Goal: Task Accomplishment & Management: Complete application form

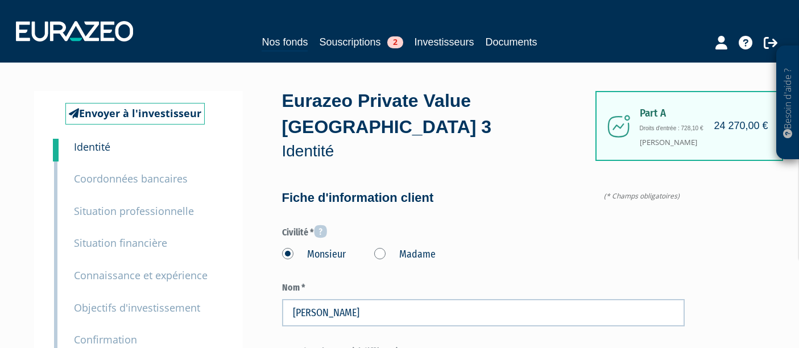
select select "75"
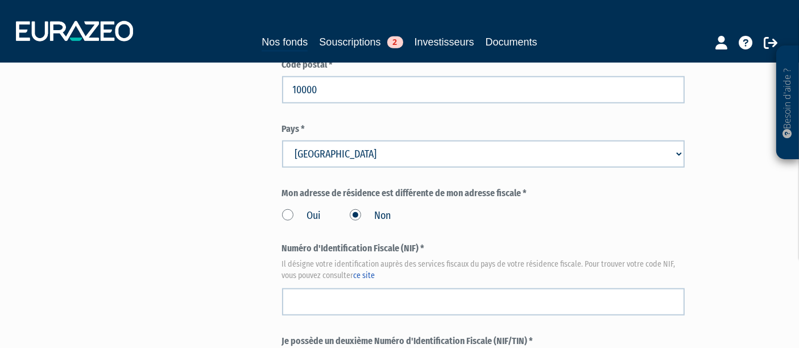
scroll to position [1262, 0]
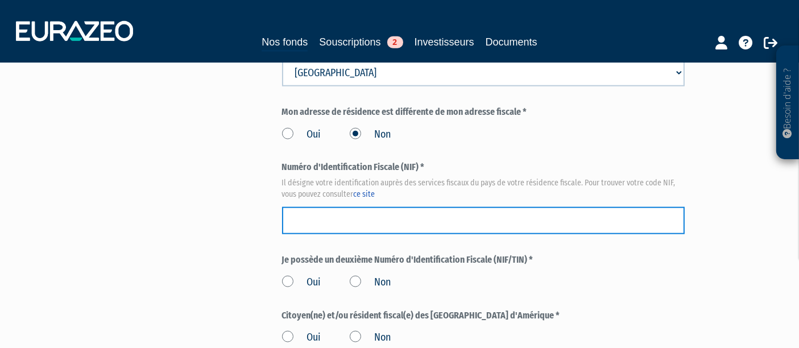
click at [466, 207] on input "text" at bounding box center [483, 220] width 403 height 27
paste input "16 12 917 903 058"
type input "16 12 917 903 058"
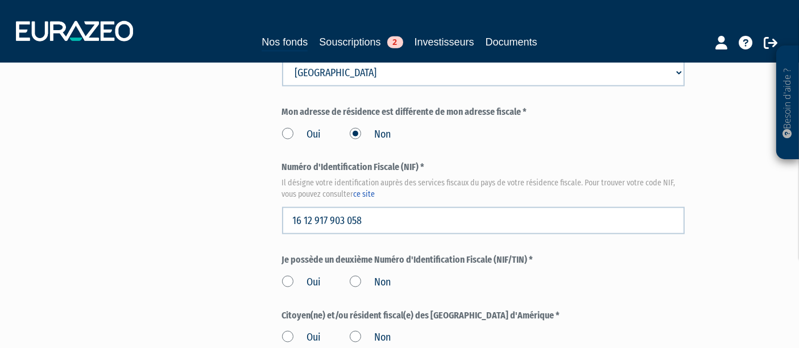
click at [362, 275] on label "Non" at bounding box center [371, 282] width 42 height 15
click at [0, 0] on input "Non" at bounding box center [0, 0] width 0 height 0
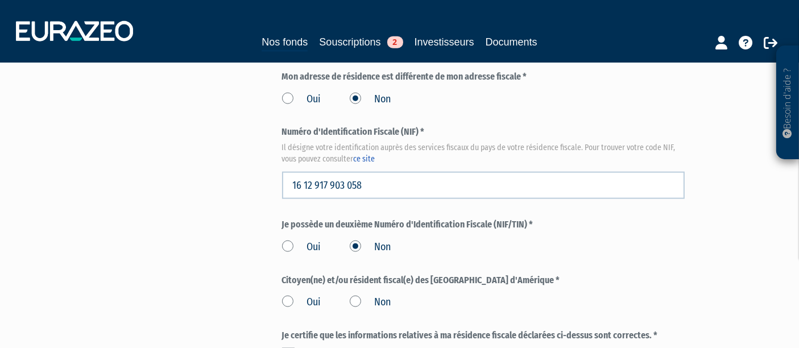
scroll to position [1325, 0]
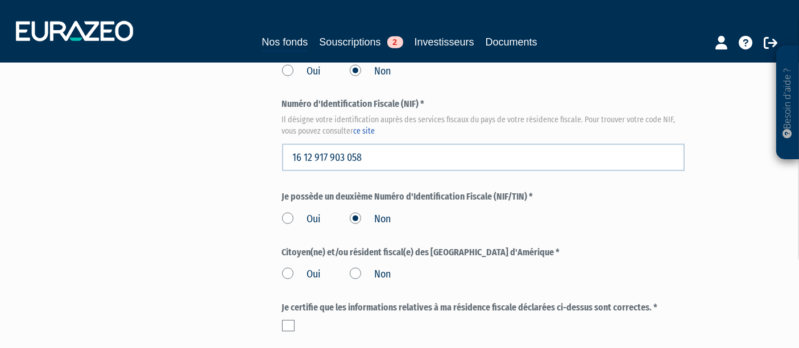
click at [354, 267] on label "Non" at bounding box center [371, 274] width 42 height 15
click at [0, 0] on input "Non" at bounding box center [0, 0] width 0 height 0
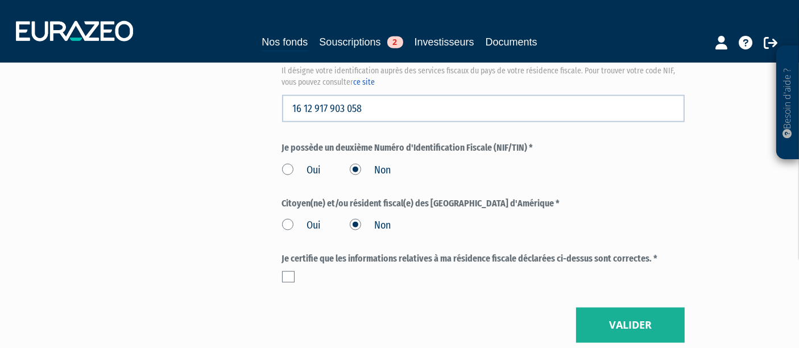
scroll to position [1452, 0]
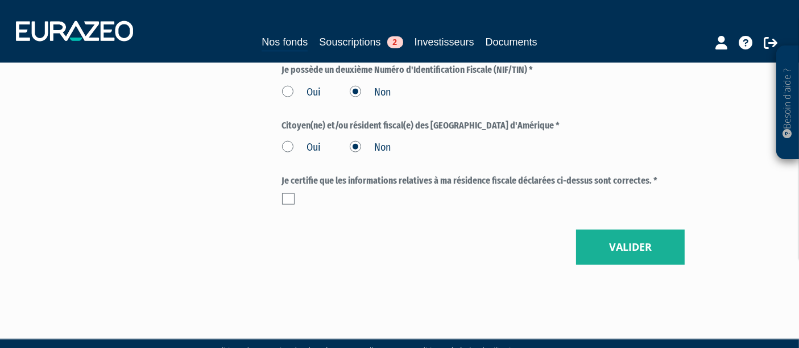
click at [292, 193] on label at bounding box center [288, 198] width 13 height 11
click at [0, 0] on input "checkbox" at bounding box center [0, 0] width 0 height 0
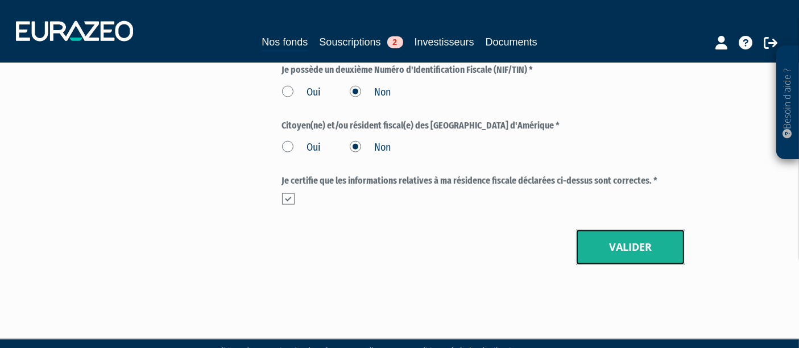
click at [624, 230] on button "Valider" at bounding box center [630, 247] width 109 height 35
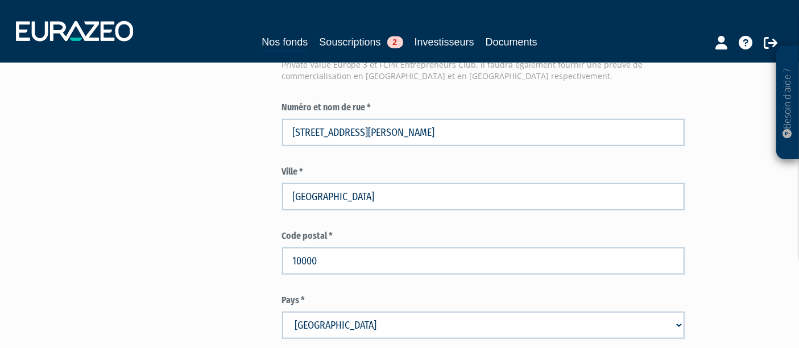
scroll to position [993, 0]
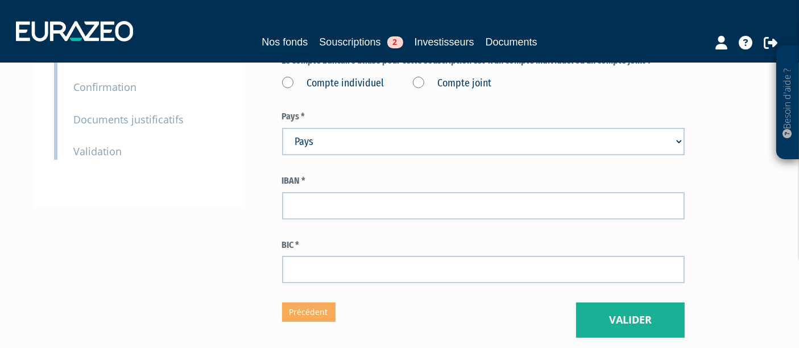
scroll to position [126, 0]
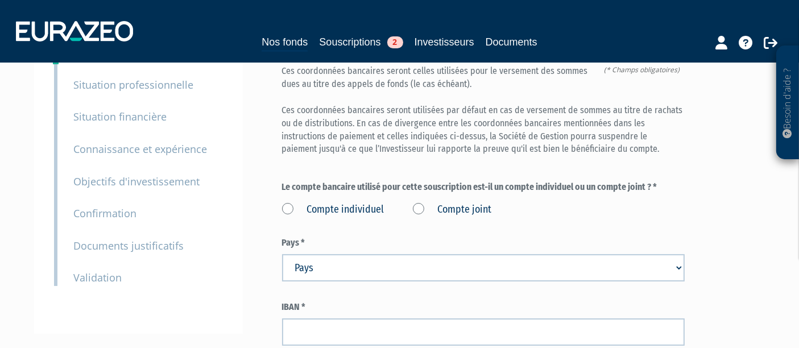
click at [290, 202] on label "Compte individuel" at bounding box center [333, 209] width 102 height 15
click at [0, 0] on individuel "Compte individuel" at bounding box center [0, 0] width 0 height 0
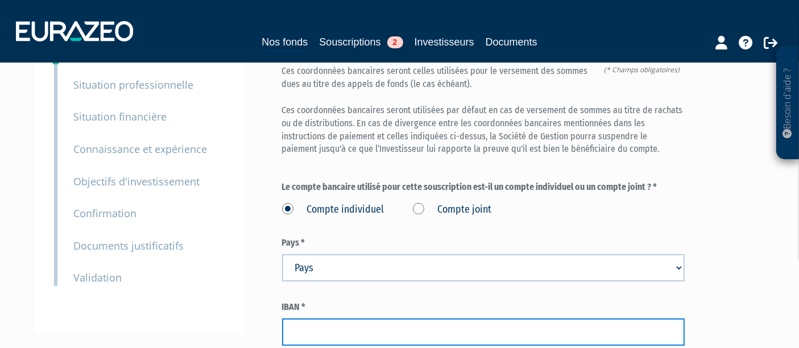
click at [299, 318] on input "text" at bounding box center [483, 331] width 403 height 27
paste input "FR76 4061 8802 7500 0407 2172 062"
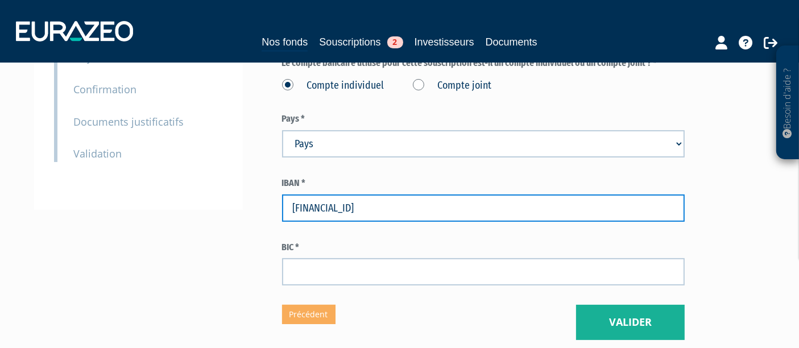
scroll to position [316, 0]
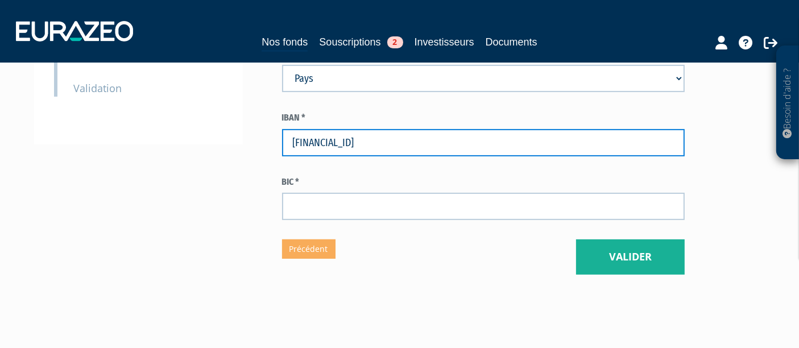
type input "FR76 4061 8802 7500 0407 2172 062"
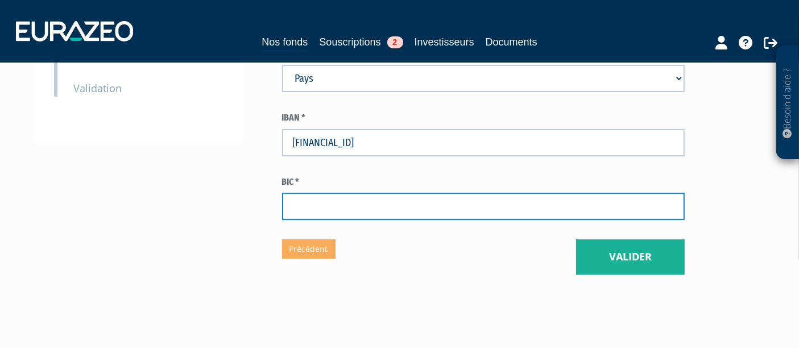
click at [354, 193] on input "text" at bounding box center [483, 206] width 403 height 27
paste input "BOUS FRPP"
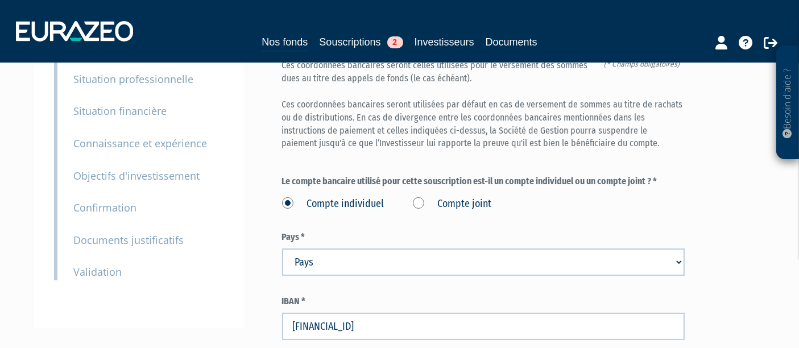
scroll to position [189, 0]
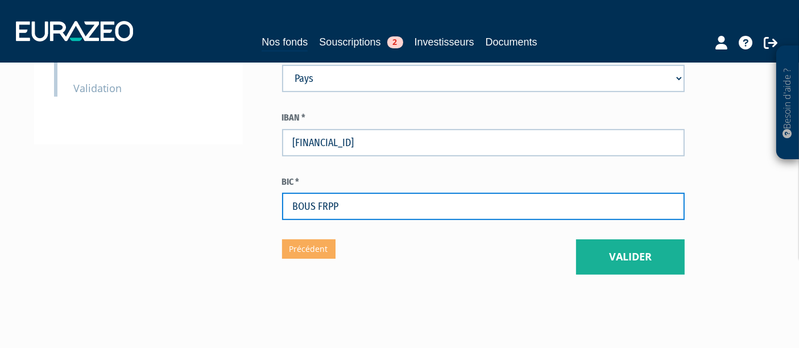
type input "BOUS FRPP"
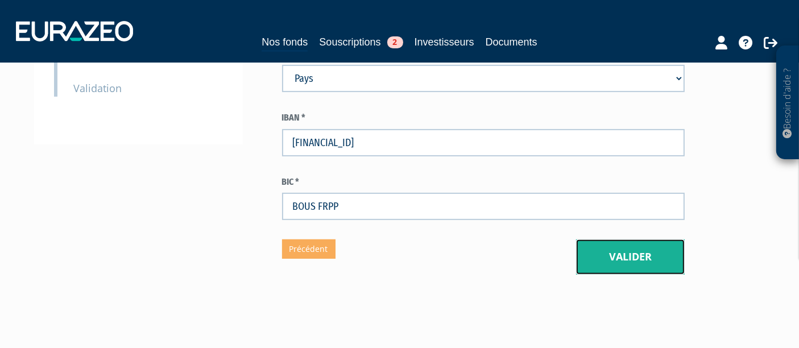
click at [628, 239] on button "Valider" at bounding box center [630, 256] width 109 height 35
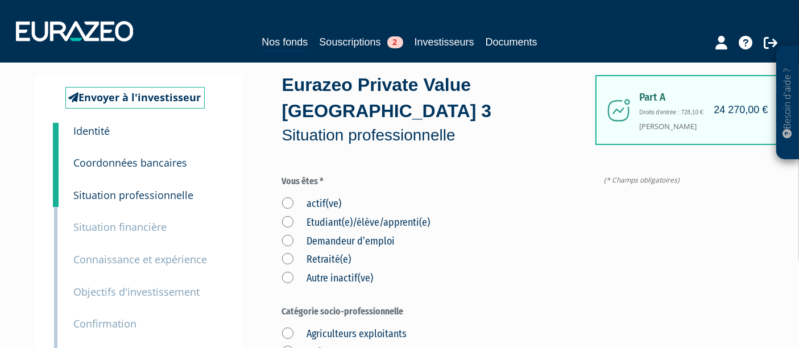
scroll to position [63, 0]
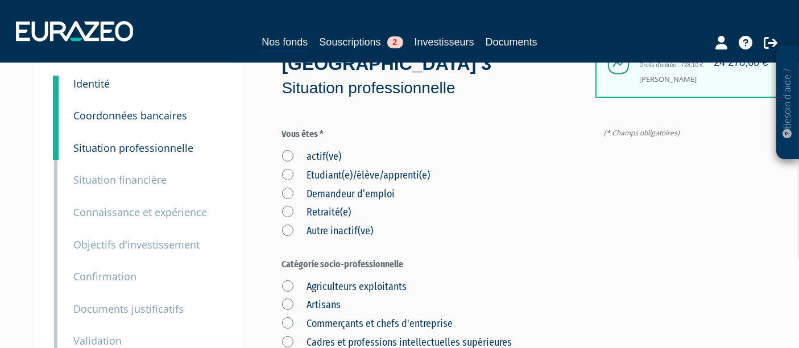
click at [284, 224] on label "Autre inactif(ve)" at bounding box center [328, 231] width 92 height 15
click at [0, 0] on inactif\(ve\) "Autre inactif(ve)" at bounding box center [0, 0] width 0 height 0
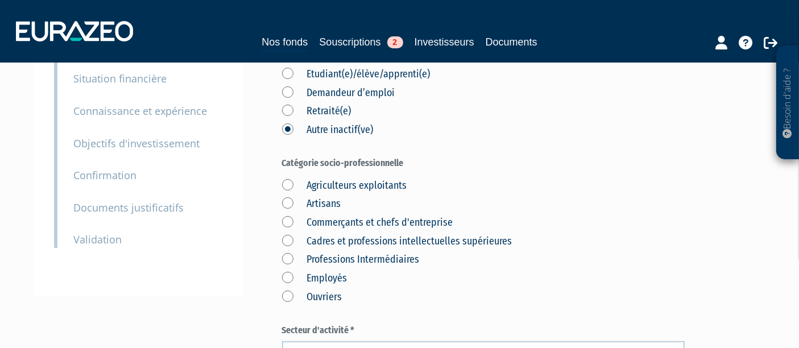
scroll to position [189, 0]
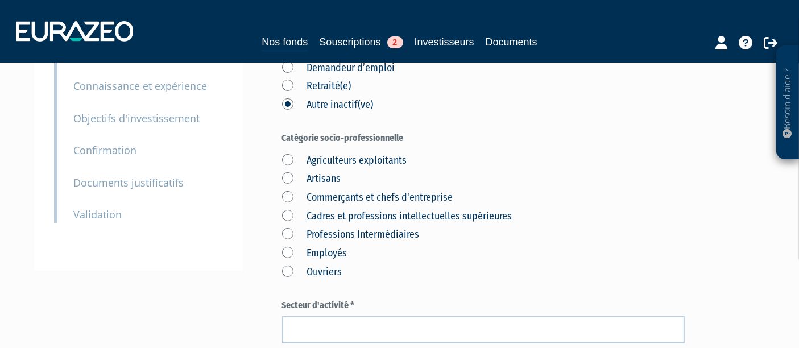
click at [284, 209] on label "Cadres et professions intellectuelles supérieures" at bounding box center [397, 216] width 230 height 15
click at [0, 0] on supérieures "Cadres et professions intellectuelles supérieures" at bounding box center [0, 0] width 0 height 0
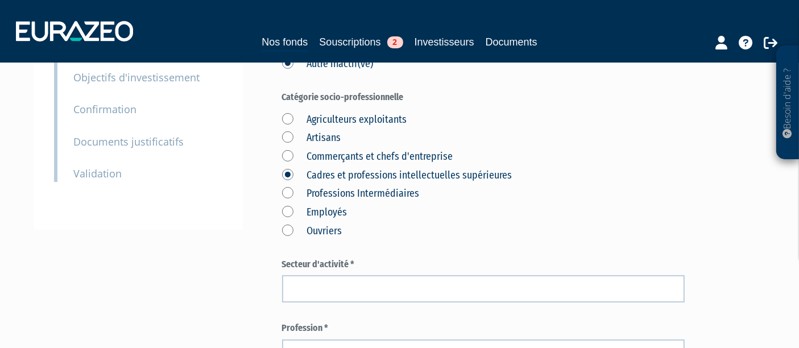
scroll to position [316, 0]
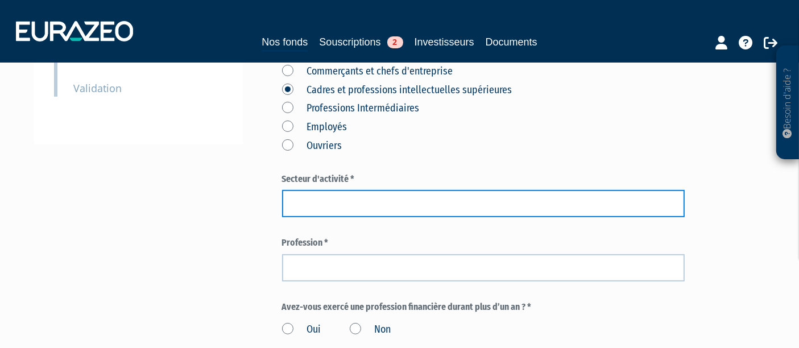
click at [346, 190] on input "text" at bounding box center [483, 203] width 403 height 27
click at [354, 190] on input "text" at bounding box center [483, 203] width 403 height 27
click at [341, 190] on input "Création" at bounding box center [483, 203] width 403 height 27
type input "Publicité"
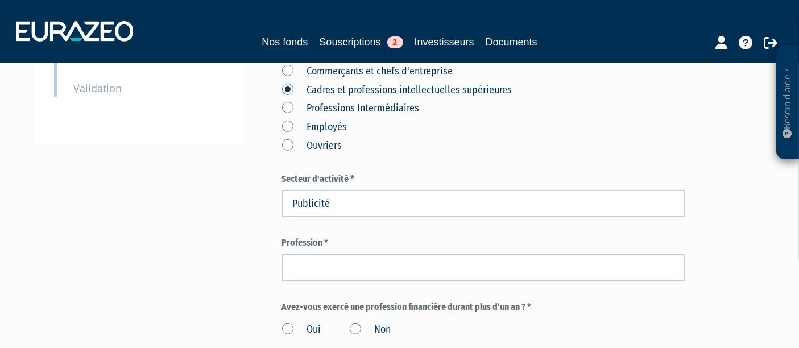
click at [335, 237] on div "Profession *" at bounding box center [483, 259] width 403 height 45
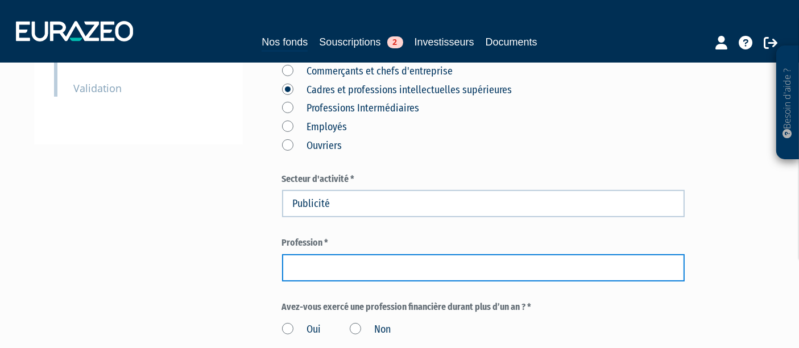
click at [337, 254] on input "text" at bounding box center [483, 267] width 403 height 27
type input "Directeur création"
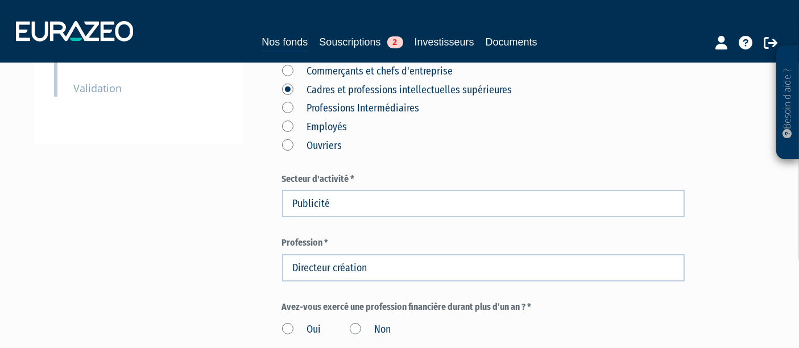
click at [212, 199] on div "Envoyer à l'investisseur 1 Identité 2 Coordonnées bancaires 3 Situation profess…" at bounding box center [400, 209] width 714 height 868
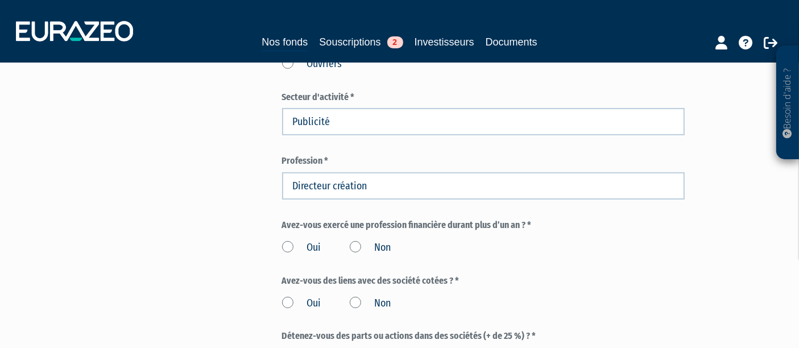
scroll to position [442, 0]
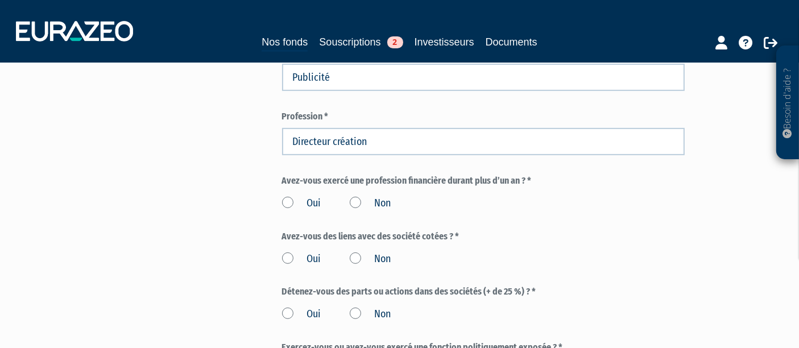
click at [361, 196] on label "Non" at bounding box center [371, 203] width 42 height 15
click at [0, 0] on input "Non" at bounding box center [0, 0] width 0 height 0
click at [354, 252] on label "Non" at bounding box center [371, 259] width 42 height 15
click at [0, 0] on input "Non" at bounding box center [0, 0] width 0 height 0
click at [354, 307] on label "Non" at bounding box center [371, 314] width 42 height 15
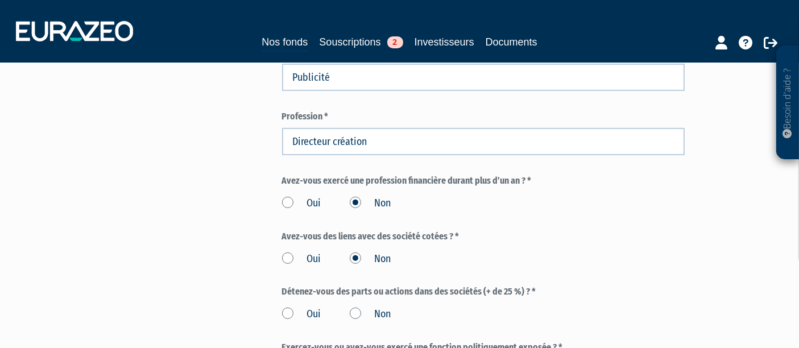
click at [0, 0] on input "Non" at bounding box center [0, 0] width 0 height 0
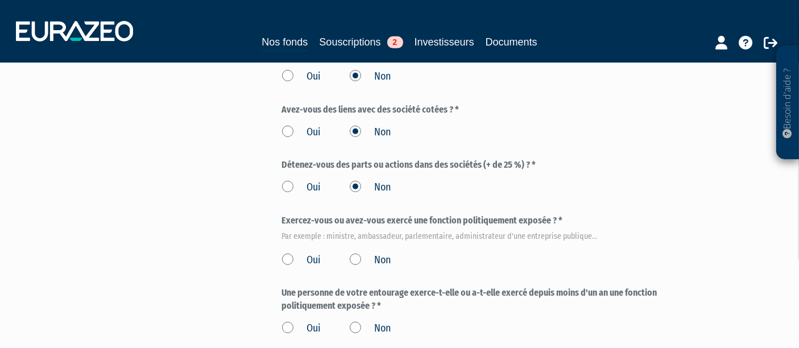
click at [354, 253] on label "Non" at bounding box center [371, 260] width 42 height 15
click at [0, 0] on input "Non" at bounding box center [0, 0] width 0 height 0
click at [352, 321] on label "Non" at bounding box center [371, 328] width 42 height 15
click at [0, 0] on input "Non" at bounding box center [0, 0] width 0 height 0
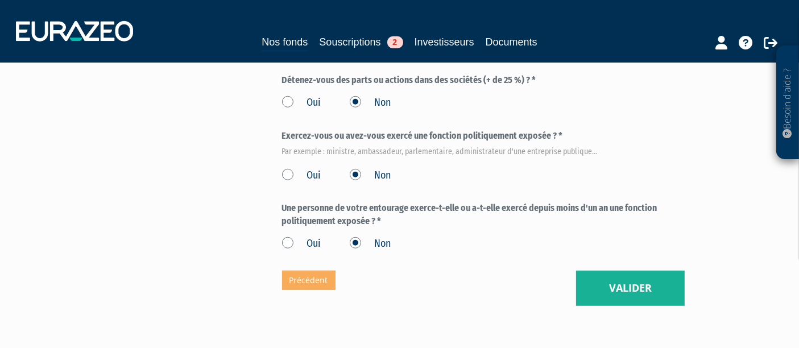
scroll to position [694, 0]
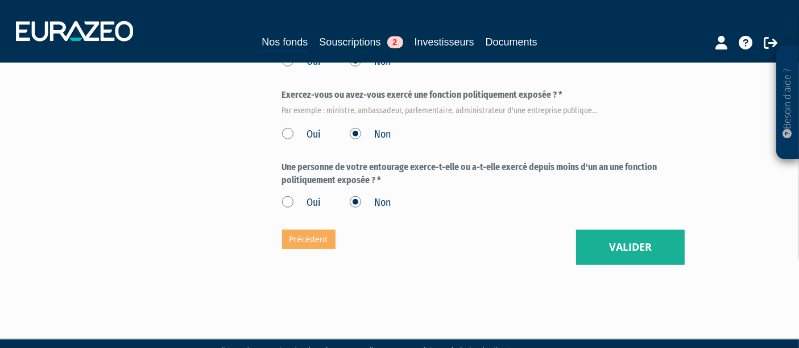
click at [614, 230] on button "Valider" at bounding box center [630, 247] width 109 height 35
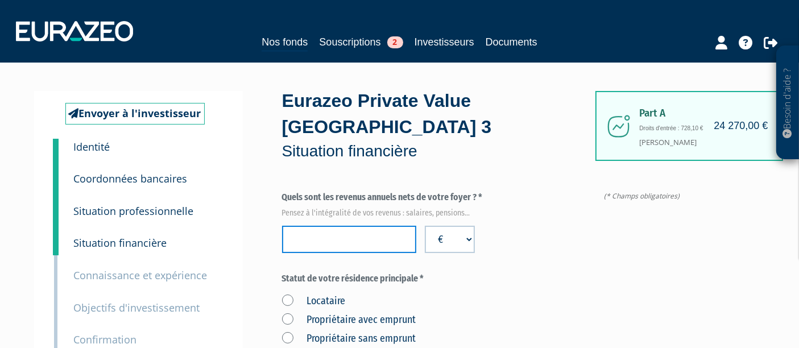
click at [376, 226] on input "number" at bounding box center [349, 239] width 134 height 27
type input "65000"
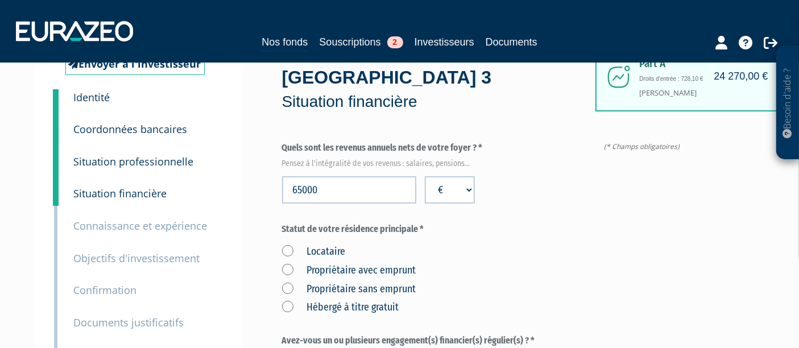
scroll to position [126, 0]
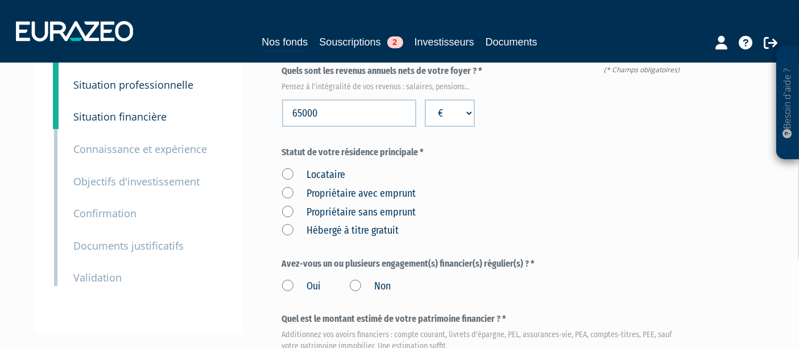
click at [282, 168] on label "Locataire" at bounding box center [314, 175] width 64 height 15
click at [0, 0] on input "Locataire" at bounding box center [0, 0] width 0 height 0
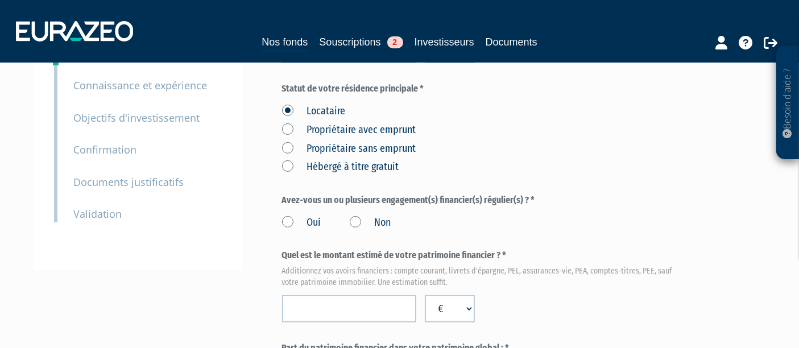
scroll to position [252, 0]
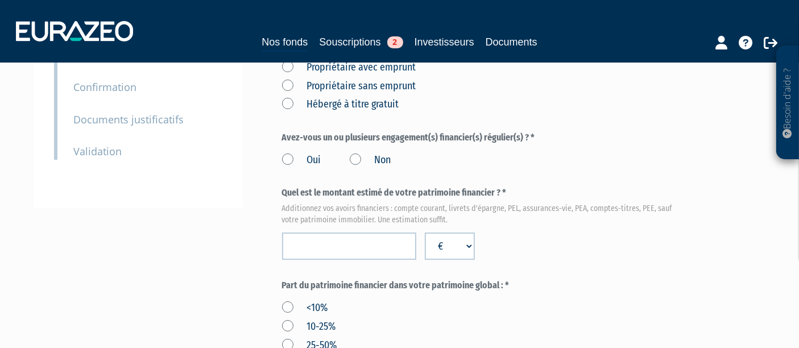
click at [289, 153] on label "Oui" at bounding box center [301, 160] width 39 height 15
click at [0, 0] on input "Oui" at bounding box center [0, 0] width 0 height 0
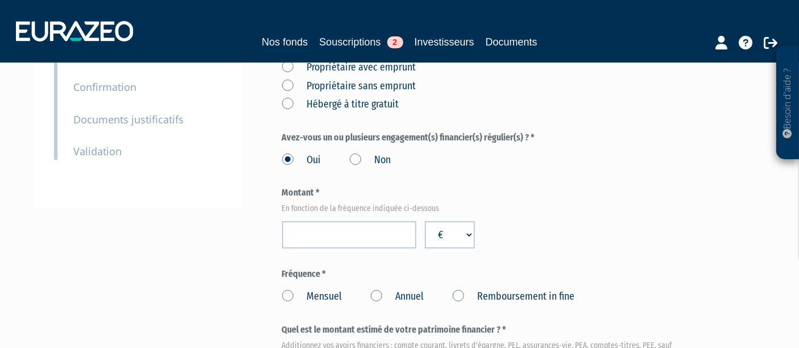
click at [332, 193] on div "Montant * En fonction de la fréquence indiquée ci-dessous € $ £" at bounding box center [483, 218] width 403 height 62
click at [339, 221] on input "number" at bounding box center [349, 234] width 134 height 27
click at [512, 196] on div "Montant * En fonction de la fréquence indiquée ci-dessous 1000 € $ £" at bounding box center [483, 218] width 403 height 62
click at [300, 289] on label "Mensuel" at bounding box center [312, 296] width 60 height 15
click at [0, 0] on input "Mensuel" at bounding box center [0, 0] width 0 height 0
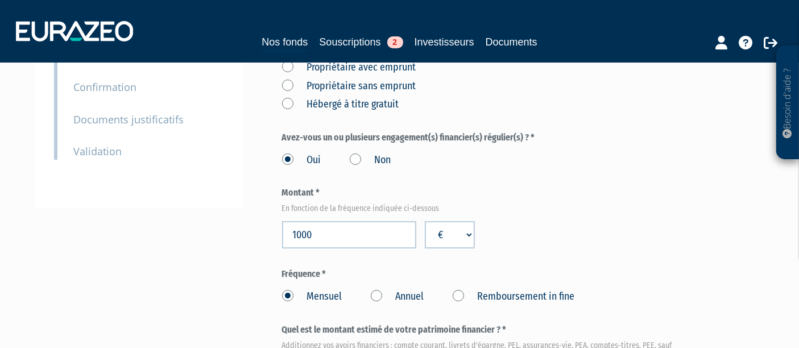
scroll to position [442, 0]
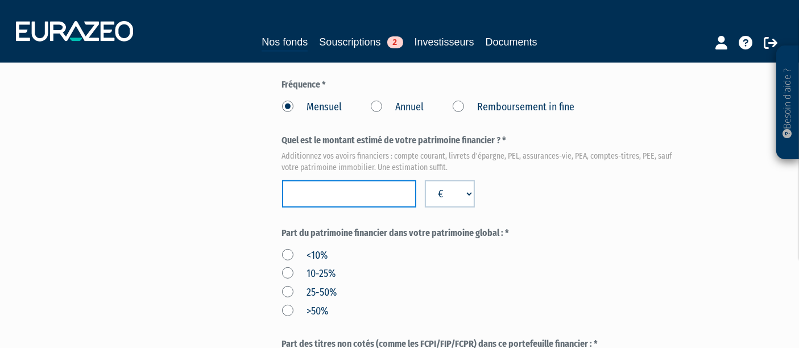
click at [365, 180] on input "number" at bounding box center [349, 193] width 134 height 27
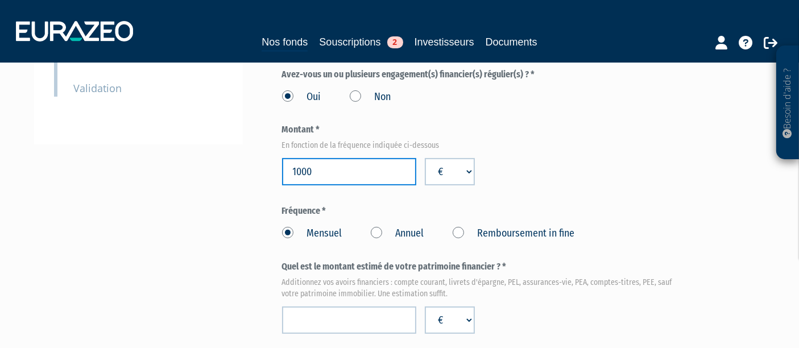
drag, startPoint x: 297, startPoint y: 143, endPoint x: 300, endPoint y: 148, distance: 6.2
click at [300, 158] on input "1000" at bounding box center [349, 171] width 134 height 27
type input "900"
click at [715, 146] on div "Part A 24 270,00 € Droits d'entrée : 728,10 € [PERSON_NAME] Eurazeo Private Val…" at bounding box center [523, 336] width 483 height 1122
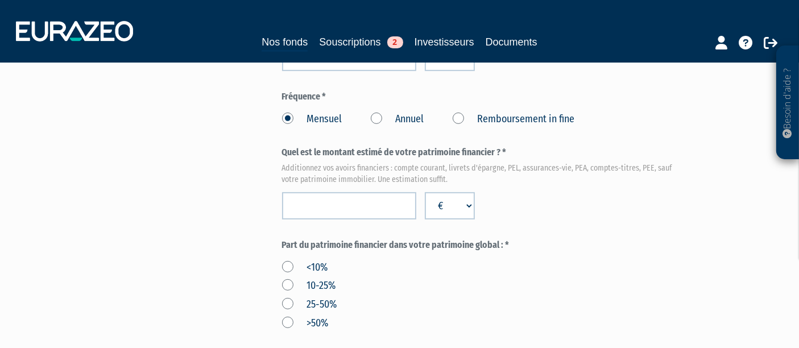
scroll to position [442, 0]
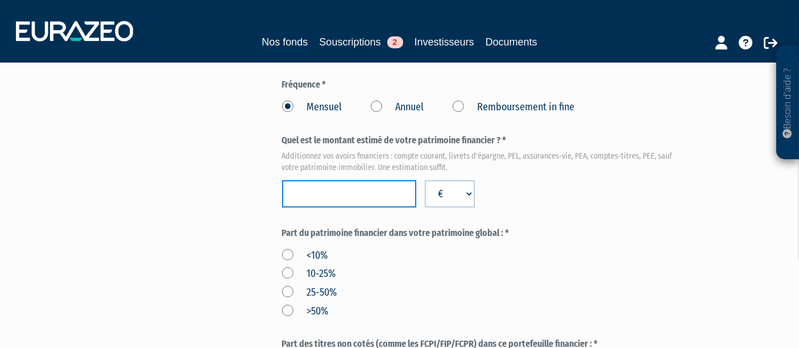
click at [300, 180] on input "number" at bounding box center [349, 193] width 134 height 27
click at [306, 180] on input "number" at bounding box center [349, 193] width 134 height 27
type input "150000"
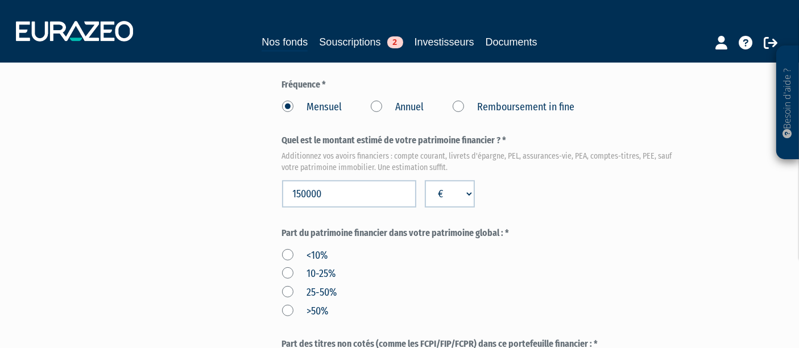
click at [536, 227] on label "Part du patrimoine financier dans votre patrimoine global : *" at bounding box center [483, 233] width 403 height 13
click at [284, 304] on label ">50%" at bounding box center [305, 311] width 47 height 15
click at [0, 0] on input ">50%" at bounding box center [0, 0] width 0 height 0
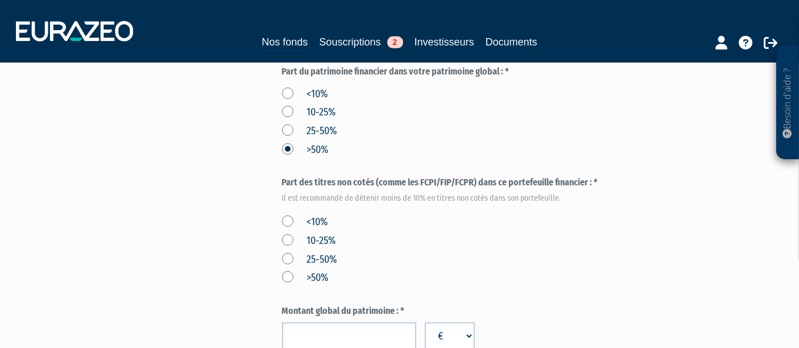
scroll to position [632, 0]
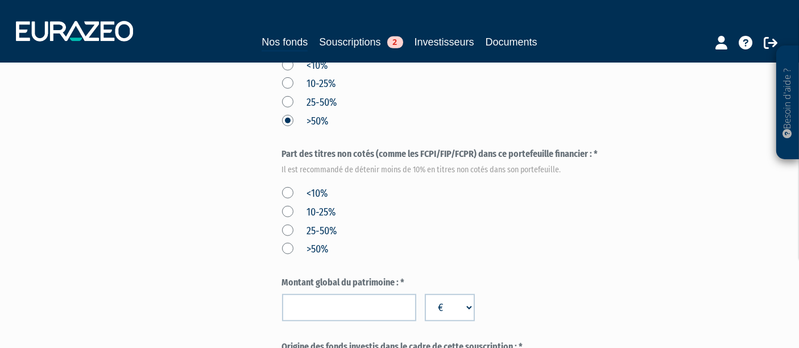
click at [287, 187] on label "<10%" at bounding box center [305, 194] width 46 height 15
click at [0, 0] on input "<10%" at bounding box center [0, 0] width 0 height 0
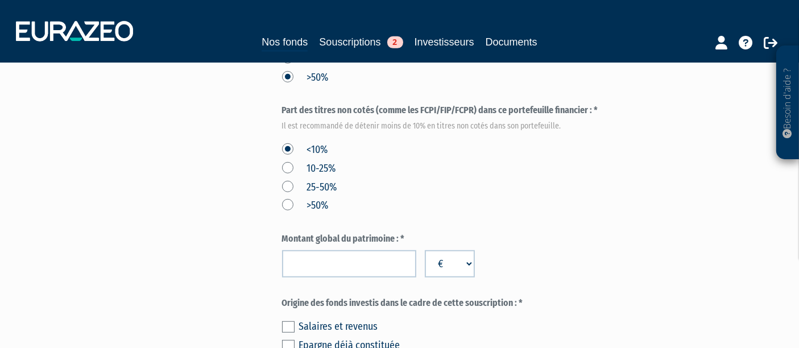
scroll to position [695, 0]
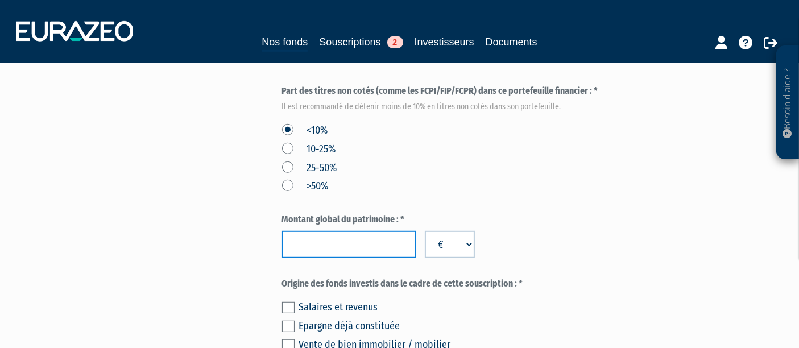
click at [375, 231] on input "number" at bounding box center [349, 244] width 134 height 27
type input "150000"
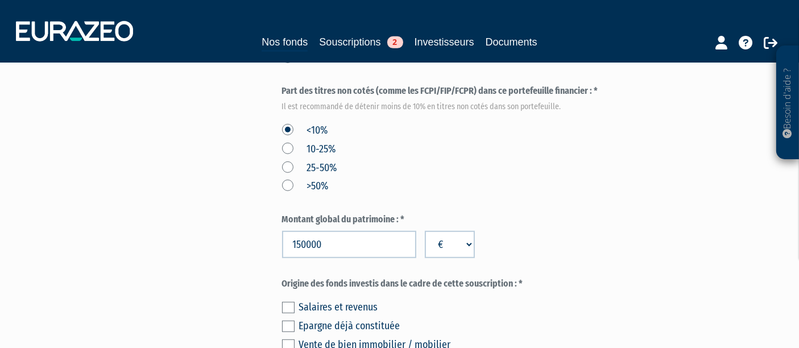
click at [546, 221] on div "Montant global du patrimoine : * 150000 € $ £" at bounding box center [483, 235] width 403 height 45
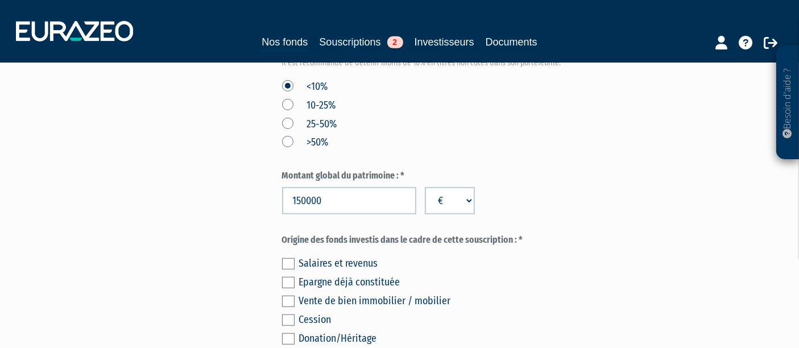
scroll to position [758, 0]
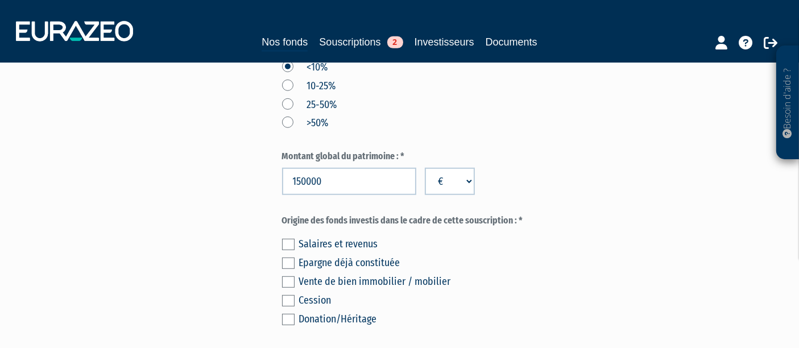
click at [287, 239] on label at bounding box center [288, 244] width 13 height 11
click at [0, 0] on input "checkbox" at bounding box center [0, 0] width 0 height 0
click at [289, 258] on label at bounding box center [288, 263] width 13 height 11
click at [0, 0] on input "checkbox" at bounding box center [0, 0] width 0 height 0
click at [289, 233] on div "Salaires et revenus Epargne déjà constituée Vente de bien immobilier / mobilier…" at bounding box center [483, 280] width 403 height 94
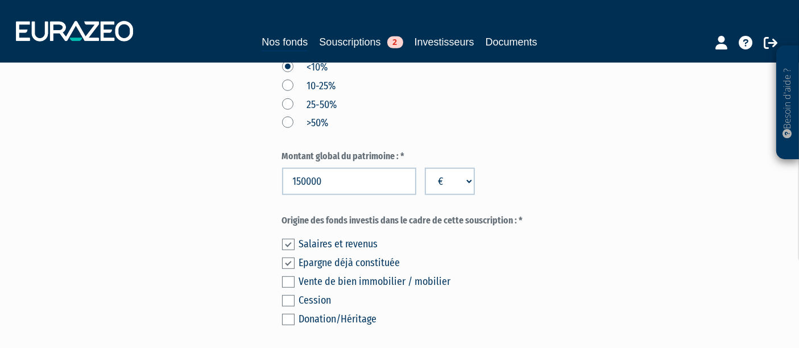
click at [293, 233] on div "Salaires et revenus Epargne déjà constituée Vente de bien immobilier / mobilier…" at bounding box center [483, 280] width 403 height 94
click at [293, 239] on label at bounding box center [288, 244] width 13 height 11
click at [0, 0] on input "checkbox" at bounding box center [0, 0] width 0 height 0
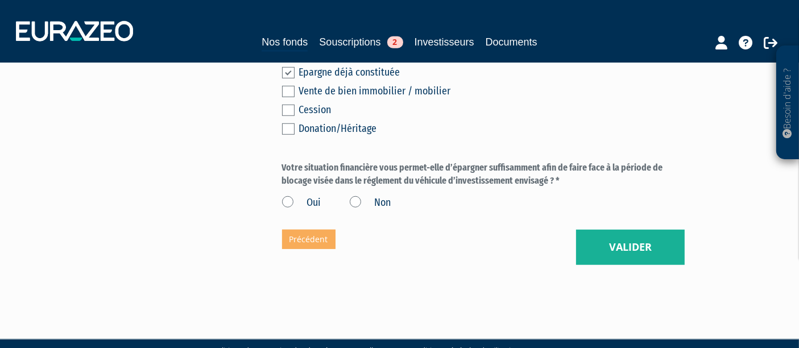
scroll to position [885, 0]
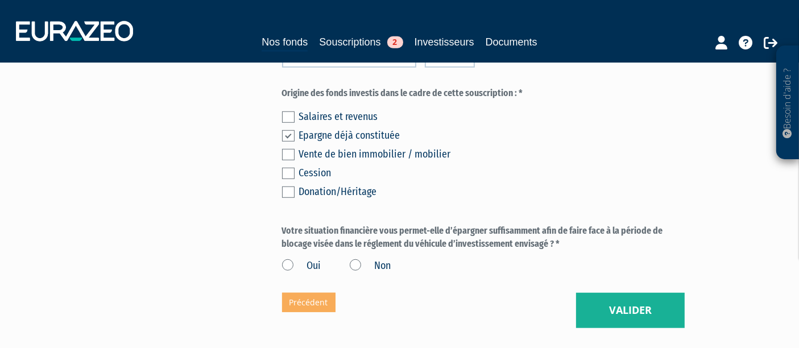
click at [294, 259] on label "Oui" at bounding box center [301, 266] width 39 height 15
click at [0, 0] on input "Oui" at bounding box center [0, 0] width 0 height 0
click at [620, 293] on button "Valider" at bounding box center [630, 310] width 109 height 35
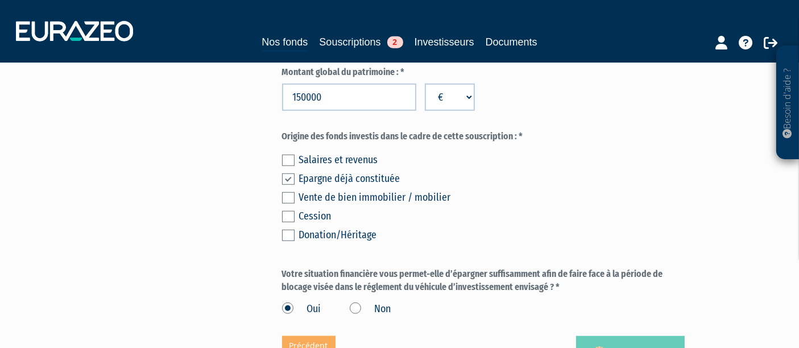
scroll to position [822, 0]
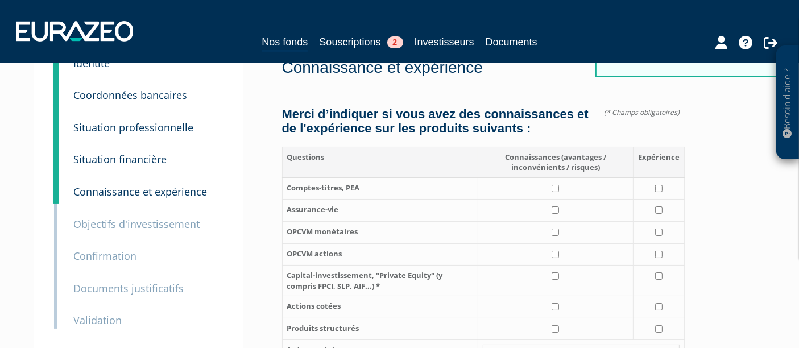
scroll to position [126, 0]
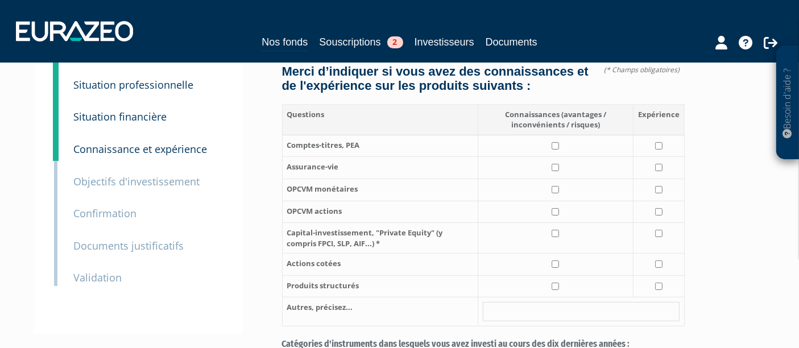
click at [550, 135] on td at bounding box center [555, 146] width 155 height 22
checkbox input "true"
click at [562, 165] on td at bounding box center [555, 168] width 155 height 22
click at [555, 164] on input "checkbox" at bounding box center [555, 167] width 7 height 7
click at [555, 160] on td at bounding box center [555, 168] width 155 height 22
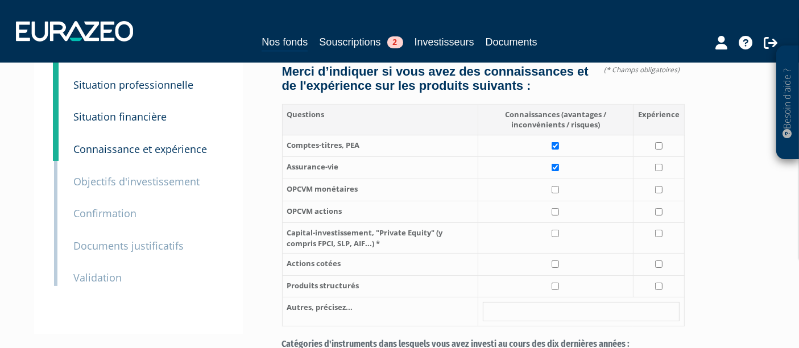
checkbox input "true"
click at [559, 186] on input "checkbox" at bounding box center [555, 189] width 7 height 7
checkbox input "true"
click at [556, 202] on td at bounding box center [555, 212] width 155 height 22
checkbox input "true"
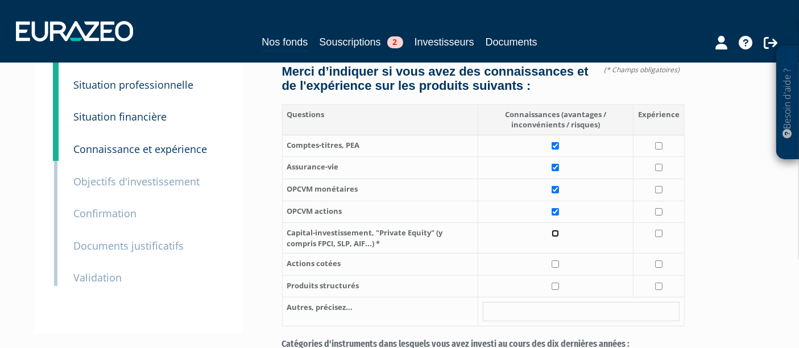
click at [556, 230] on input "checkbox" at bounding box center [555, 233] width 7 height 7
checkbox input "true"
click at [556, 260] on input "checkbox" at bounding box center [555, 263] width 7 height 7
checkbox input "true"
click at [554, 277] on td at bounding box center [555, 286] width 155 height 22
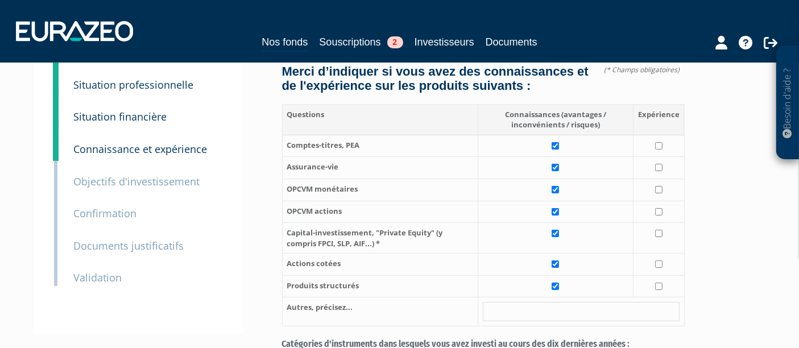
checkbox input "true"
click at [658, 142] on input "checkbox" at bounding box center [658, 145] width 7 height 7
checkbox input "true"
click at [658, 164] on input "checkbox" at bounding box center [658, 167] width 7 height 7
checkbox input "true"
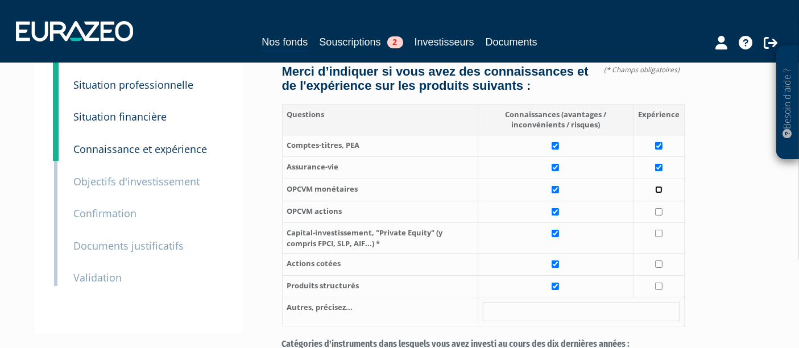
click at [660, 186] on input "checkbox" at bounding box center [658, 189] width 7 height 7
checkbox input "true"
click at [658, 208] on input "checkbox" at bounding box center [658, 211] width 7 height 7
checkbox input "true"
click at [660, 260] on input "checkbox" at bounding box center [658, 263] width 7 height 7
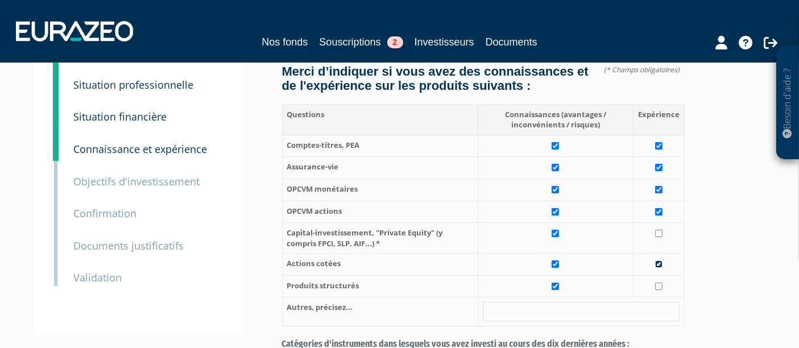
checkbox input "true"
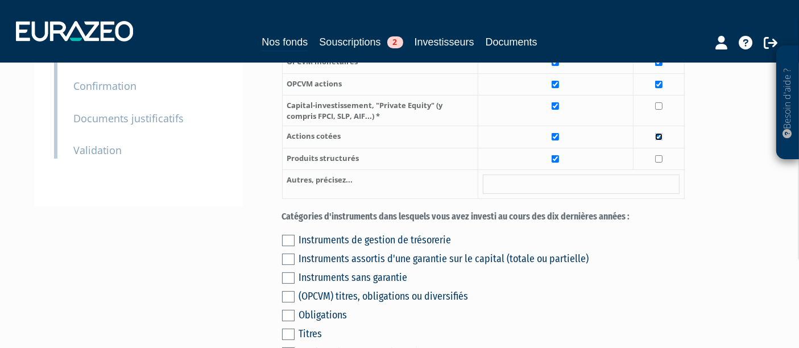
scroll to position [316, 0]
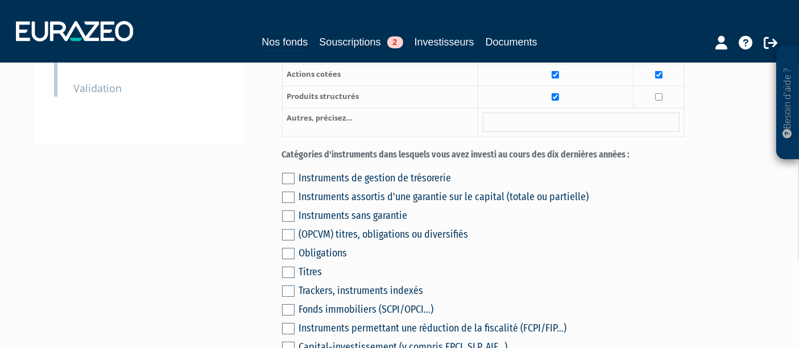
click at [291, 173] on label at bounding box center [288, 178] width 13 height 11
click at [0, 0] on input "checkbox" at bounding box center [0, 0] width 0 height 0
click at [295, 179] on div "Instruments de gestion de trésorerie Instruments assortis d'une garantie sur le…" at bounding box center [483, 279] width 403 height 225
click at [289, 192] on label at bounding box center [288, 197] width 13 height 11
click at [0, 0] on input "checkbox" at bounding box center [0, 0] width 0 height 0
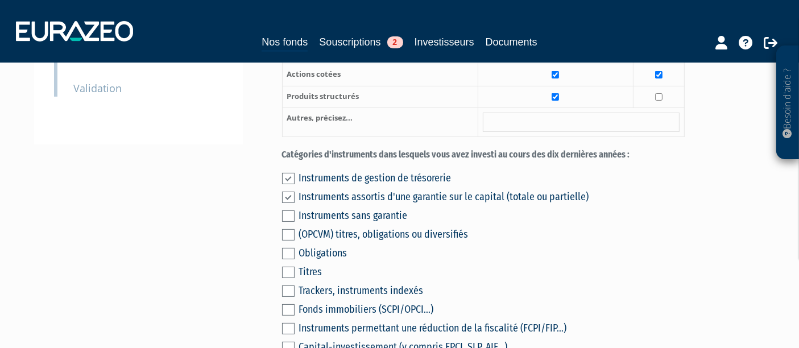
click at [290, 210] on label at bounding box center [288, 215] width 13 height 11
click at [0, 0] on input "checkbox" at bounding box center [0, 0] width 0 height 0
click at [288, 229] on label at bounding box center [288, 234] width 13 height 11
click at [0, 0] on input "checkbox" at bounding box center [0, 0] width 0 height 0
click at [288, 248] on label at bounding box center [288, 253] width 13 height 11
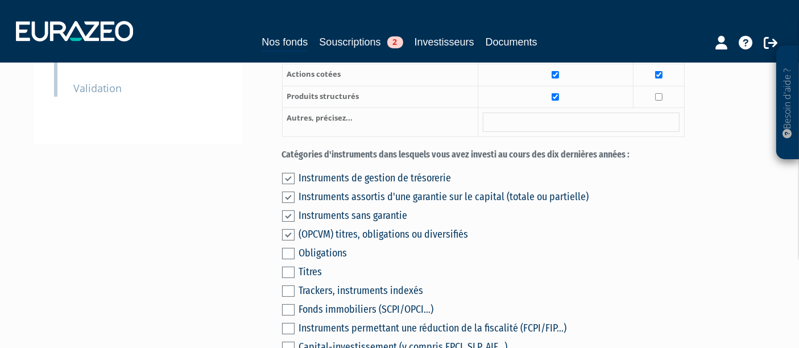
click at [0, 0] on input "checkbox" at bounding box center [0, 0] width 0 height 0
drag, startPoint x: 291, startPoint y: 258, endPoint x: 319, endPoint y: 266, distance: 29.4
click at [291, 267] on label at bounding box center [288, 272] width 13 height 11
click at [0, 0] on input "checkbox" at bounding box center [0, 0] width 0 height 0
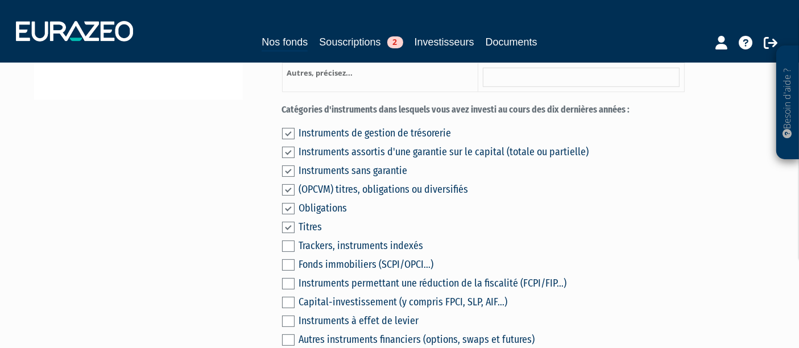
scroll to position [379, 0]
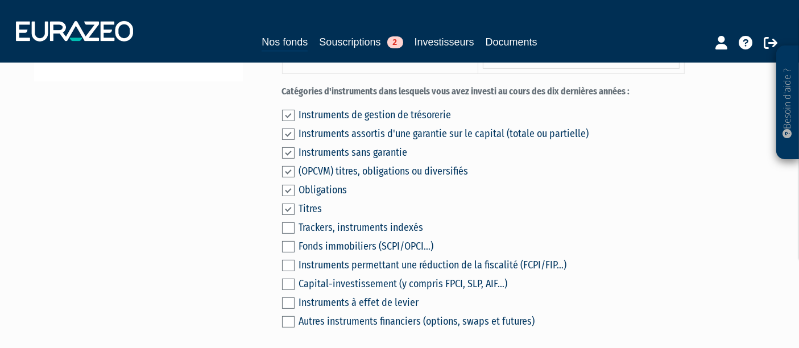
click at [290, 241] on label at bounding box center [288, 246] width 13 height 11
click at [0, 0] on input "checkbox" at bounding box center [0, 0] width 0 height 0
click at [290, 241] on label at bounding box center [288, 246] width 13 height 11
click at [0, 0] on input "checkbox" at bounding box center [0, 0] width 0 height 0
click at [289, 260] on label at bounding box center [288, 265] width 13 height 11
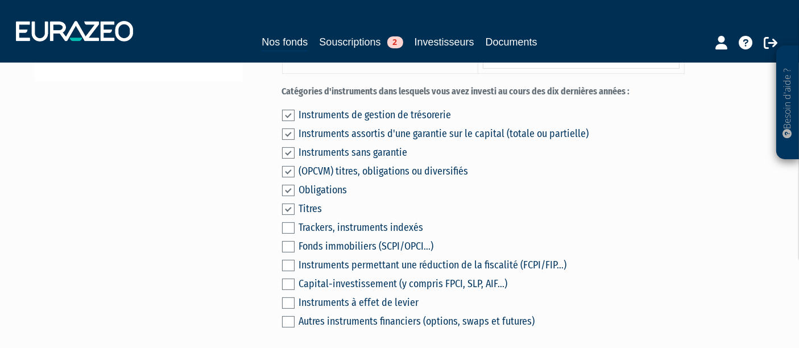
click at [0, 0] on input "checkbox" at bounding box center [0, 0] width 0 height 0
click at [289, 260] on label at bounding box center [288, 265] width 13 height 11
click at [0, 0] on input "checkbox" at bounding box center [0, 0] width 0 height 0
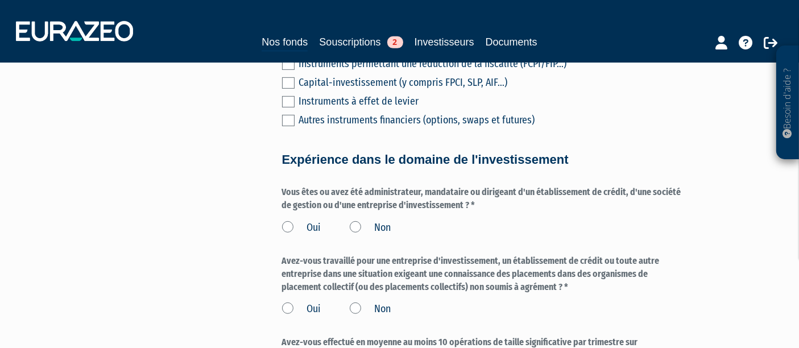
scroll to position [569, 0]
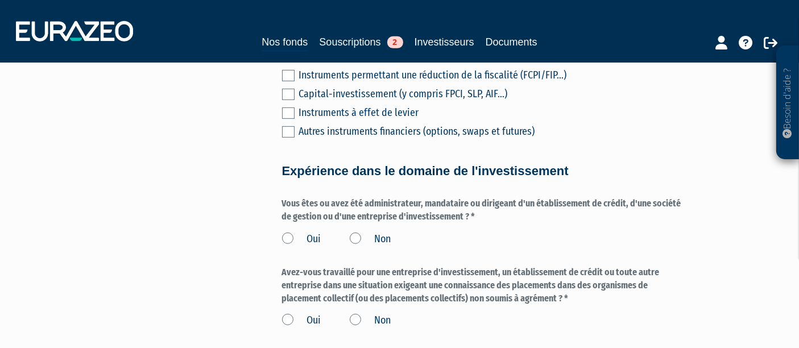
click at [354, 232] on label "Non" at bounding box center [371, 239] width 42 height 15
click at [0, 0] on input "Non" at bounding box center [0, 0] width 0 height 0
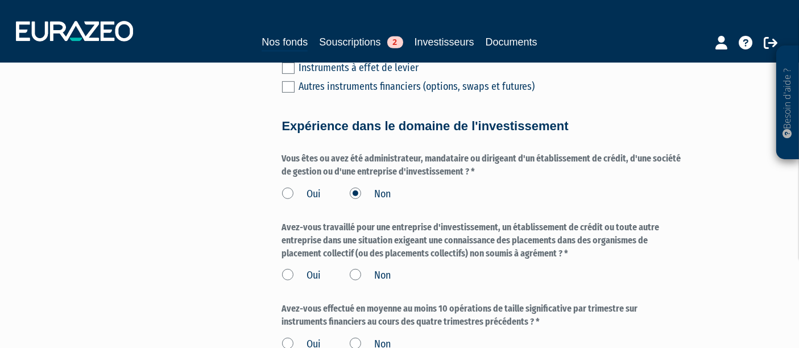
scroll to position [632, 0]
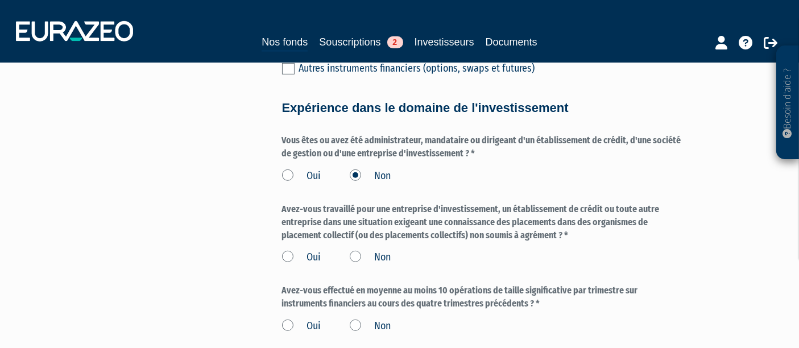
click at [362, 250] on label "Non" at bounding box center [371, 257] width 42 height 15
click at [0, 0] on input "Non" at bounding box center [0, 0] width 0 height 0
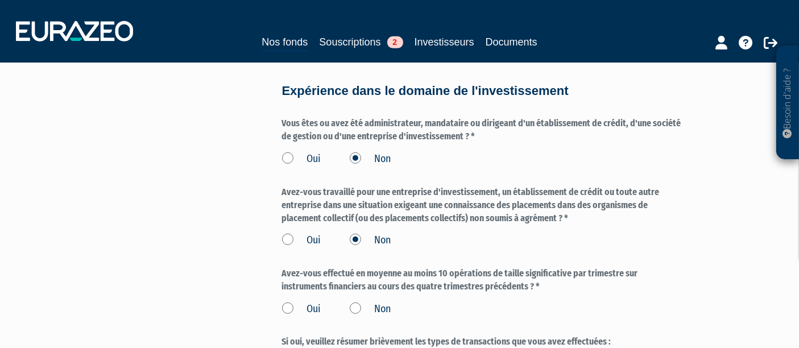
scroll to position [695, 0]
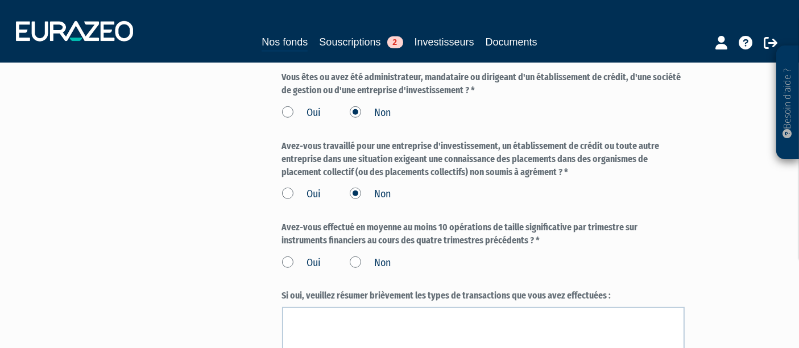
click at [358, 256] on label "Non" at bounding box center [371, 263] width 42 height 15
click at [0, 0] on input "Non" at bounding box center [0, 0] width 0 height 0
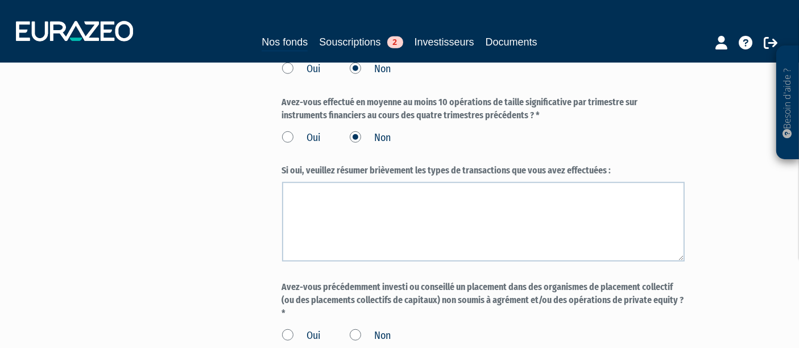
scroll to position [821, 0]
click at [359, 328] on label "Non" at bounding box center [371, 335] width 42 height 15
click at [0, 0] on input "Non" at bounding box center [0, 0] width 0 height 0
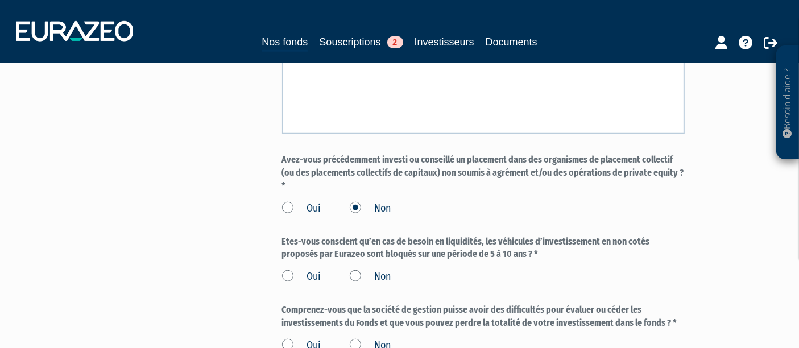
click at [288, 270] on label "Oui" at bounding box center [301, 277] width 39 height 15
click at [0, 0] on input "Oui" at bounding box center [0, 0] width 0 height 0
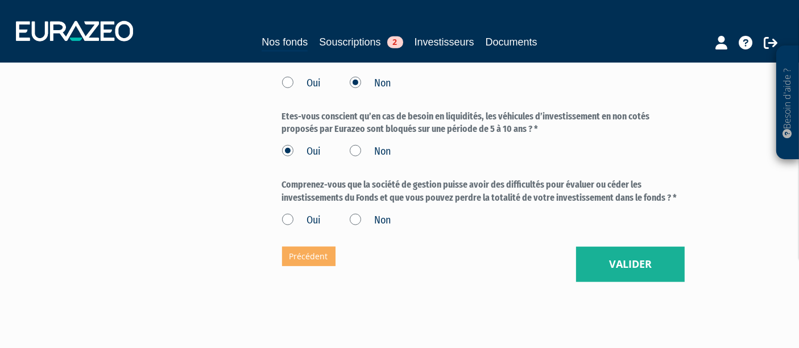
scroll to position [1074, 0]
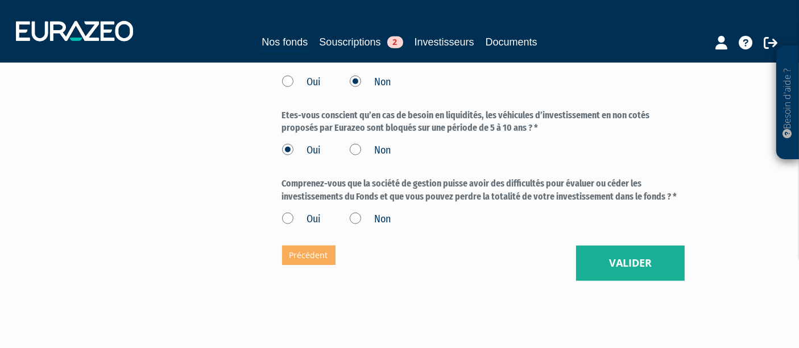
click at [289, 212] on label "Oui" at bounding box center [301, 219] width 39 height 15
click at [0, 0] on input "Oui" at bounding box center [0, 0] width 0 height 0
click at [637, 246] on button "Valider" at bounding box center [630, 263] width 109 height 35
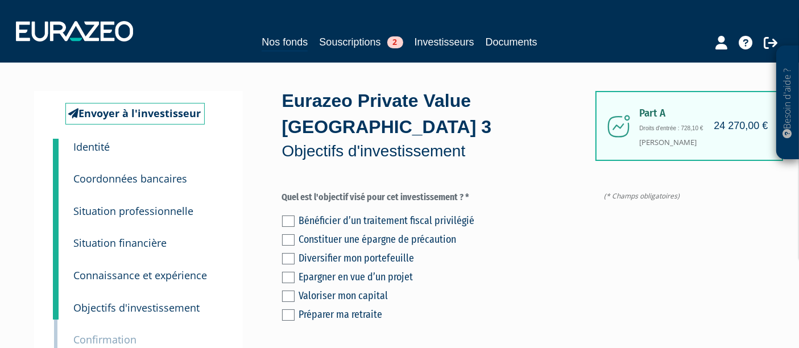
click at [294, 229] on div "Bénéficier d’un traitement fiscal privilégié Constituer une épargne de précauti…" at bounding box center [483, 266] width 403 height 113
click at [287, 253] on label at bounding box center [288, 258] width 13 height 11
click at [0, 0] on input "checkbox" at bounding box center [0, 0] width 0 height 0
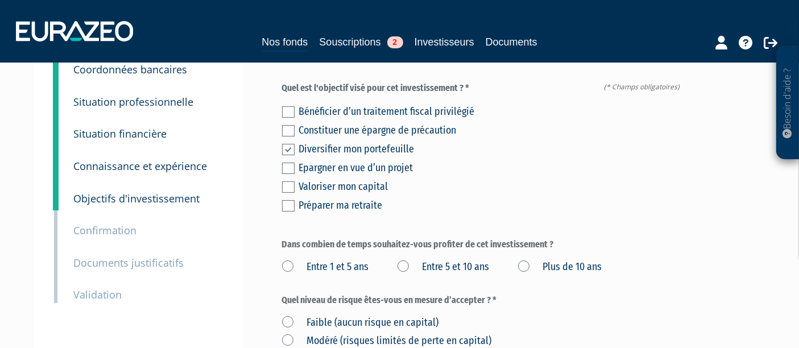
scroll to position [126, 0]
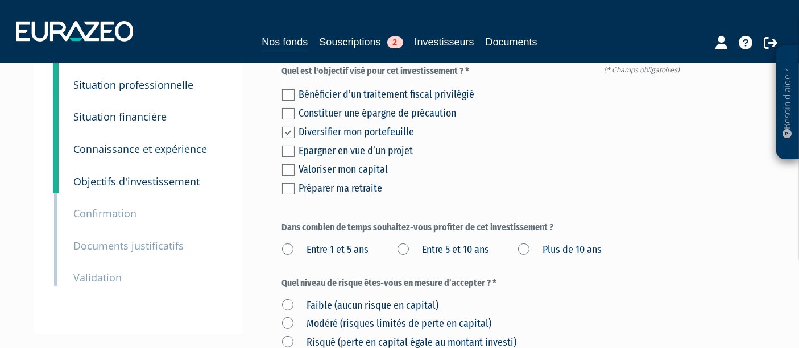
click at [409, 243] on label "Entre 5 et 10 ans" at bounding box center [443, 250] width 92 height 15
click at [0, 0] on ans "Entre 5 et 10 ans" at bounding box center [0, 0] width 0 height 0
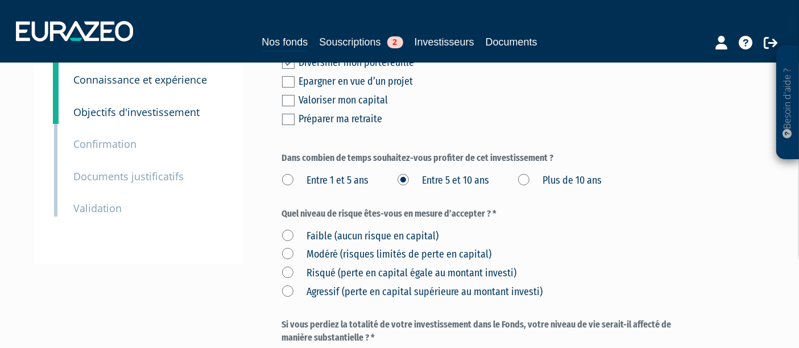
scroll to position [252, 0]
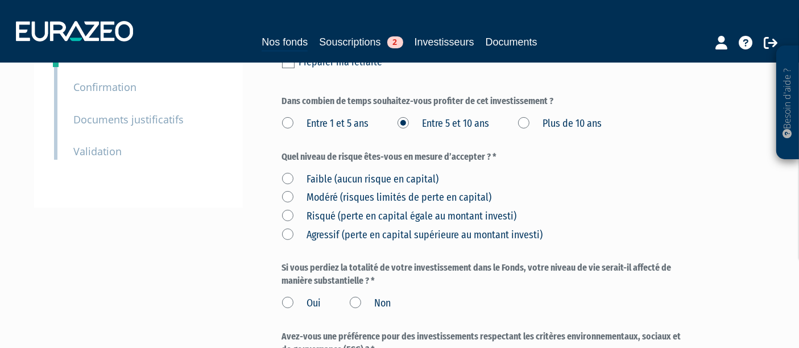
click at [288, 209] on label "Risqué (perte en capital égale au montant investi)" at bounding box center [399, 216] width 235 height 15
click at [0, 0] on investi\) "Risqué (perte en capital égale au montant investi)" at bounding box center [0, 0] width 0 height 0
click at [354, 296] on label "Non" at bounding box center [371, 303] width 42 height 15
click at [0, 0] on input "Non" at bounding box center [0, 0] width 0 height 0
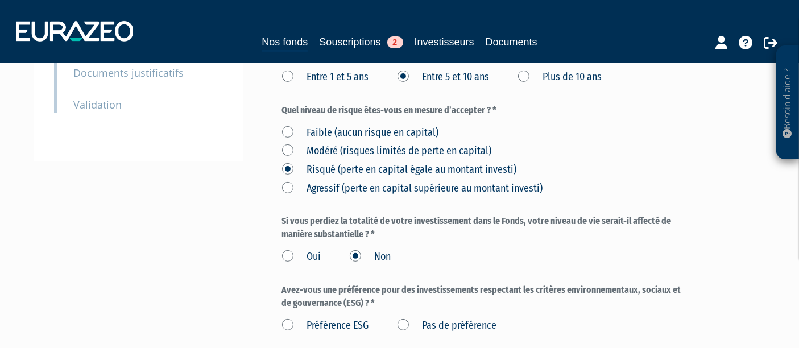
scroll to position [316, 0]
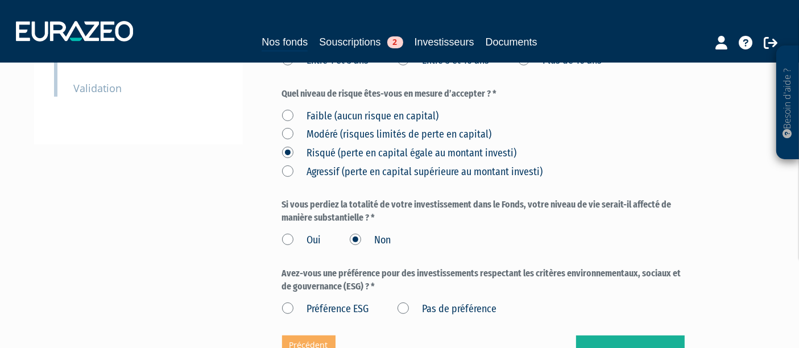
click at [395, 298] on div "Préférence ESG Pas de préférence" at bounding box center [483, 307] width 403 height 19
click at [408, 302] on label "Pas de préférence" at bounding box center [447, 309] width 100 height 15
click at [0, 0] on préférence "Pas de préférence" at bounding box center [0, 0] width 0 height 0
click at [680, 335] on button "Valider" at bounding box center [630, 352] width 109 height 35
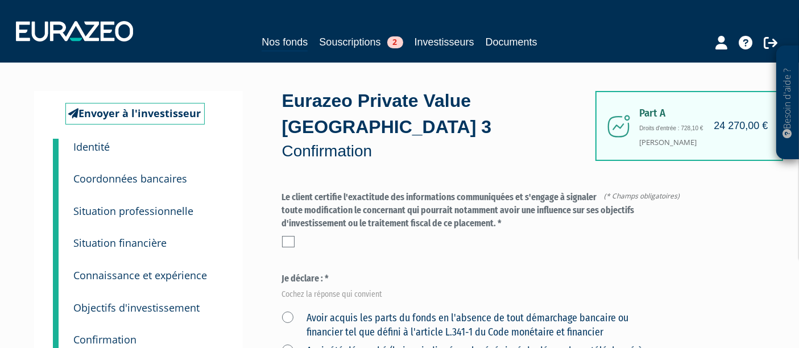
click at [294, 236] on div at bounding box center [483, 241] width 403 height 11
click at [295, 236] on div at bounding box center [483, 241] width 403 height 11
click at [292, 236] on label at bounding box center [288, 241] width 13 height 11
click at [0, 0] on input "checkbox" at bounding box center [0, 0] width 0 height 0
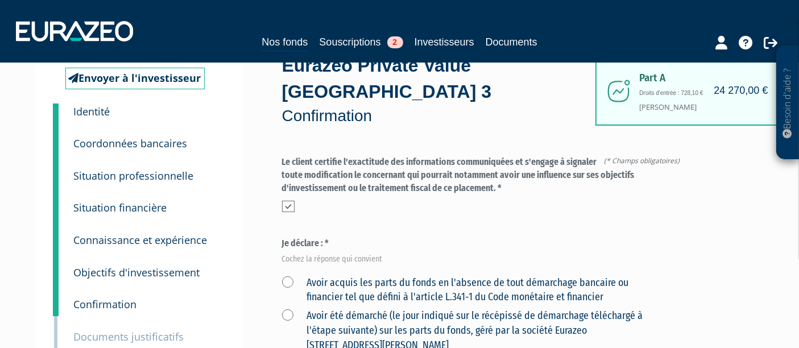
scroll to position [63, 0]
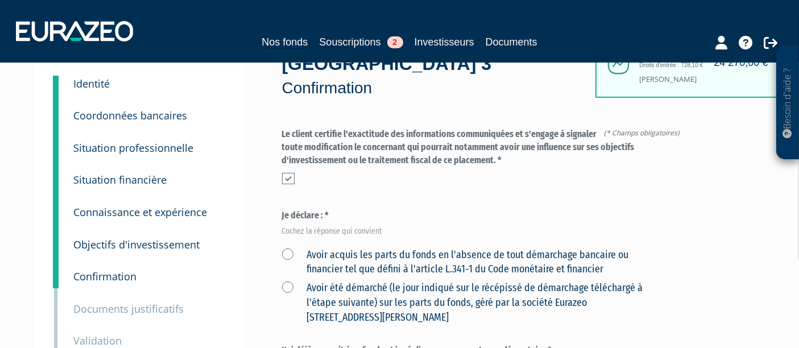
click at [290, 248] on label "Avoir acquis les parts du fonds en l'absence de tout démarchage bancaire ou fin…" at bounding box center [470, 262] width 376 height 29
click at [0, 0] on financier "Avoir acquis les parts du fonds en l'absence de tout démarchage bancaire ou fin…" at bounding box center [0, 0] width 0 height 0
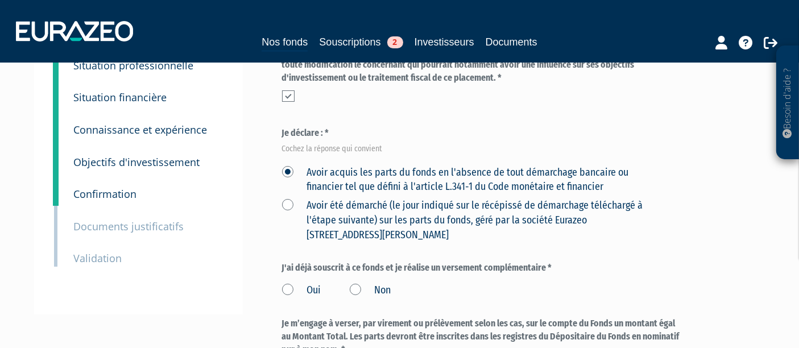
scroll to position [252, 0]
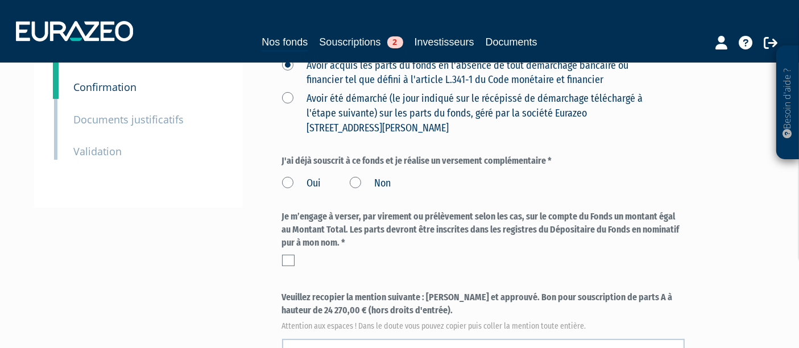
click at [355, 176] on label "Non" at bounding box center [371, 183] width 42 height 15
click at [0, 0] on input "Non" at bounding box center [0, 0] width 0 height 0
click at [289, 223] on div "Je m’engage à verser, par virement ou prélèvement selon les cas, sur le compte …" at bounding box center [483, 238] width 403 height 56
click at [287, 255] on label at bounding box center [288, 260] width 13 height 11
click at [0, 0] on input "checkbox" at bounding box center [0, 0] width 0 height 0
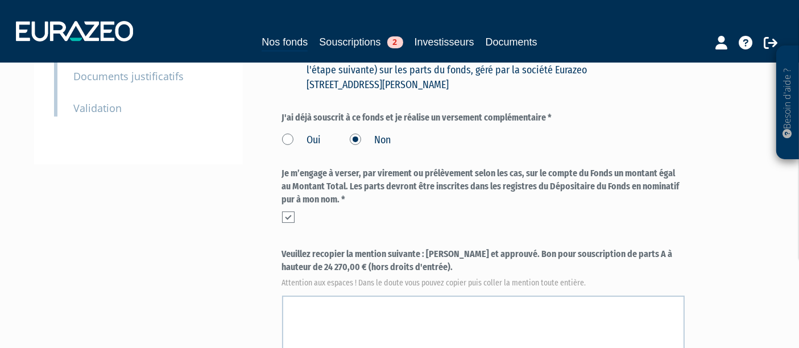
scroll to position [316, 0]
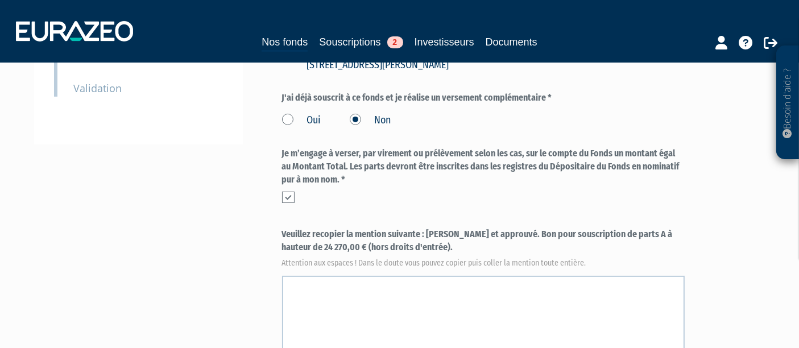
drag, startPoint x: 428, startPoint y: 203, endPoint x: 422, endPoint y: 222, distance: 19.8
click at [422, 228] on label "Veuillez recopier la mention suivante : [PERSON_NAME] et approuvé. Bon pour sou…" at bounding box center [483, 247] width 403 height 38
copy label "[PERSON_NAME] et approuvé. Bon pour souscription de parts A à hauteur de 24 270…"
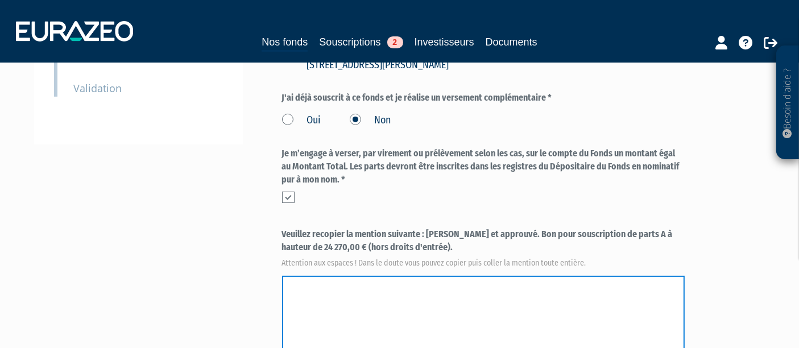
click at [441, 303] on textarea at bounding box center [483, 316] width 403 height 80
paste textarea "[PERSON_NAME] et approuvé. Bon pour souscription de parts A à hauteur de 24 270…"
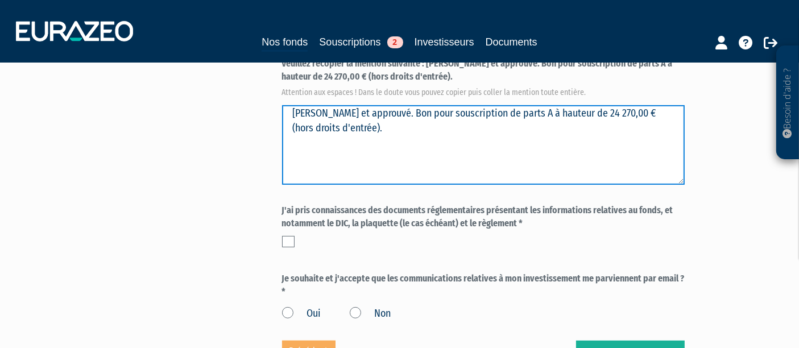
scroll to position [442, 0]
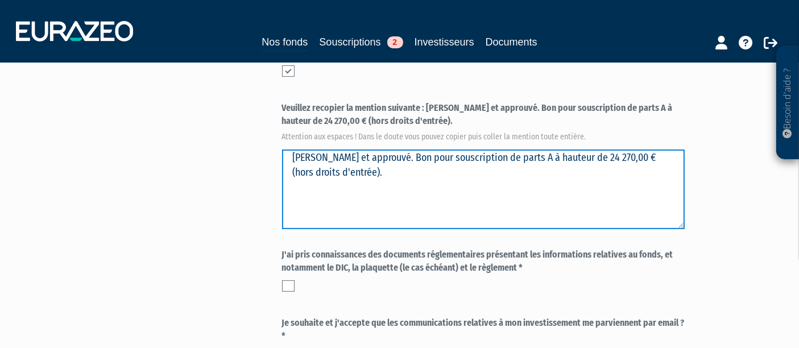
type textarea "[PERSON_NAME] et approuvé. Bon pour souscription de parts A à hauteur de 24 270…"
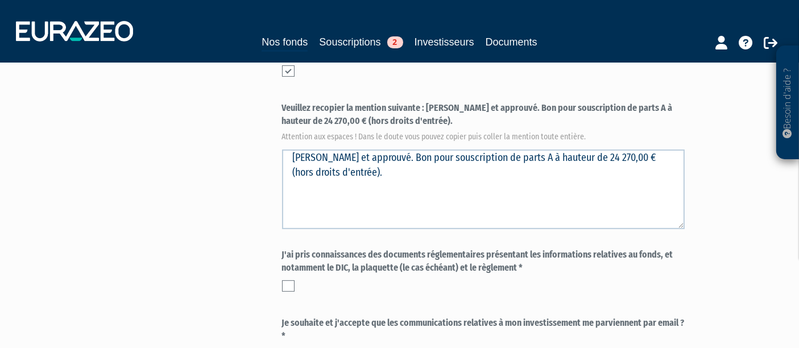
click at [277, 254] on div "Envoyer à l'investisseur 1 Identité 2 Coordonnées bancaires 3 Situation profess…" at bounding box center [400, 34] width 714 height 771
click at [285, 280] on label at bounding box center [288, 285] width 13 height 11
click at [0, 0] on input "checkbox" at bounding box center [0, 0] width 0 height 0
drag, startPoint x: 292, startPoint y: 334, endPoint x: 336, endPoint y: 320, distance: 46.4
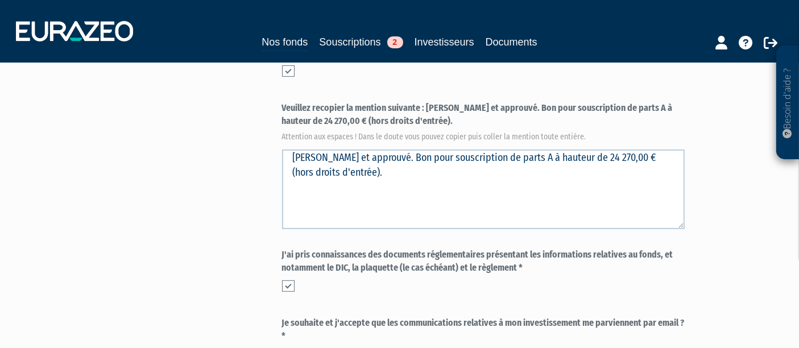
click at [0, 0] on input "Oui" at bounding box center [0, 0] width 0 height 0
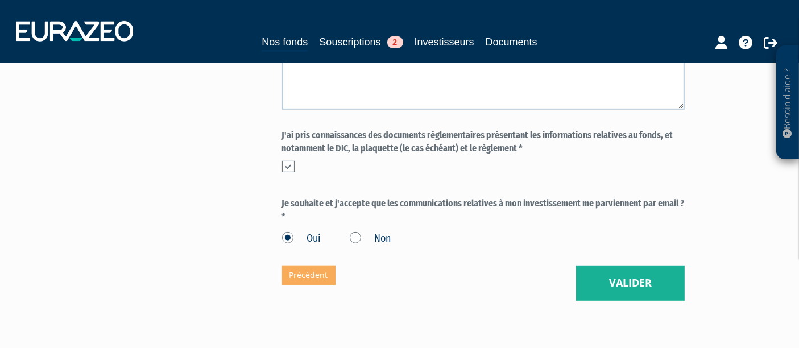
scroll to position [598, 0]
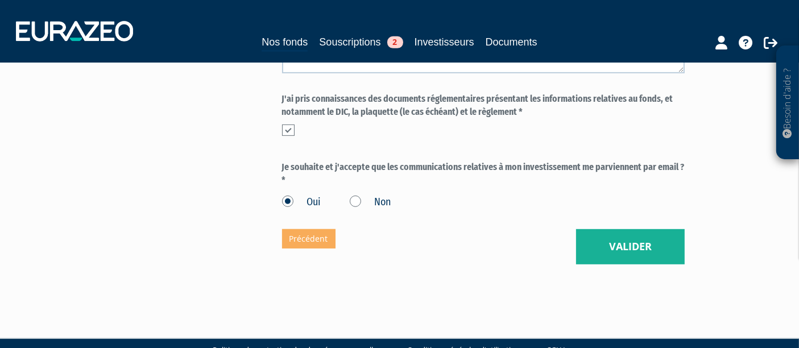
click at [622, 229] on button "Valider" at bounding box center [630, 246] width 109 height 35
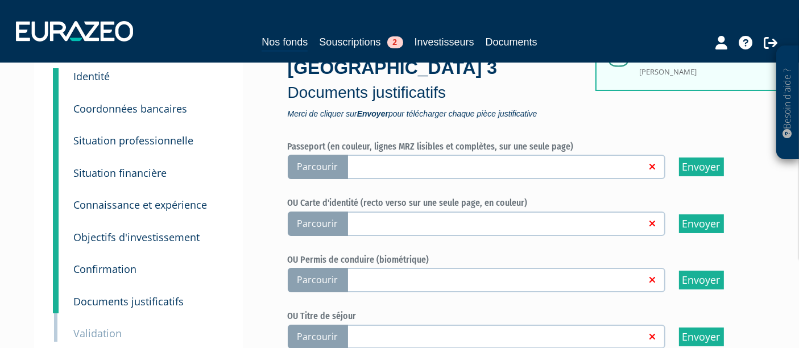
scroll to position [126, 0]
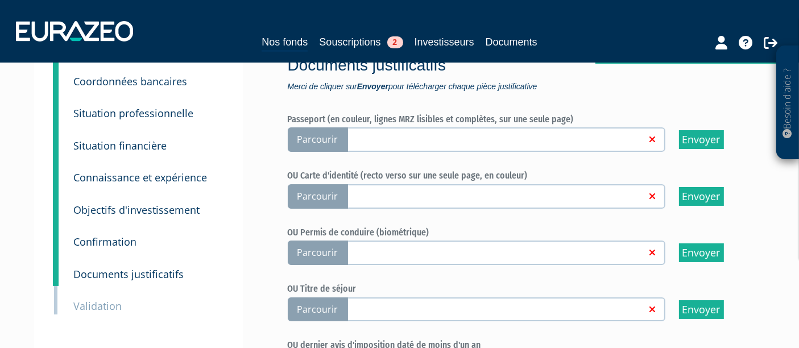
click at [672, 44] on div at bounding box center [726, 41] width 131 height 22
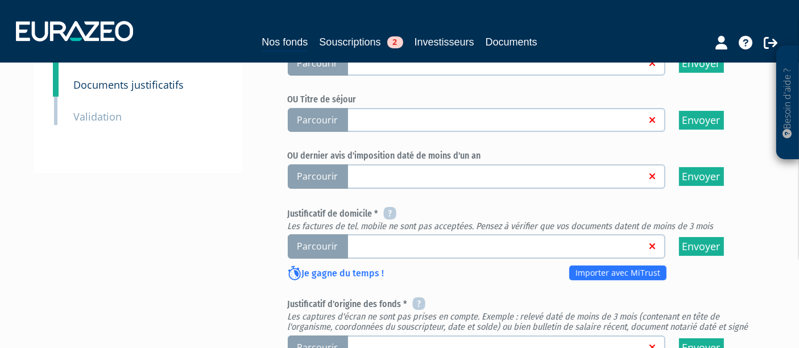
scroll to position [379, 0]
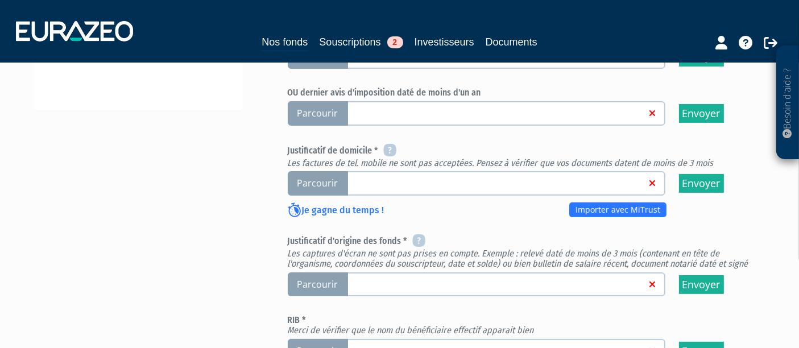
drag, startPoint x: 172, startPoint y: 198, endPoint x: 173, endPoint y: 188, distance: 9.7
click at [172, 197] on div "Envoyer à l'investisseur 1 Identité 2 Coordonnées bancaires 3 Situation profess…" at bounding box center [400, 116] width 714 height 750
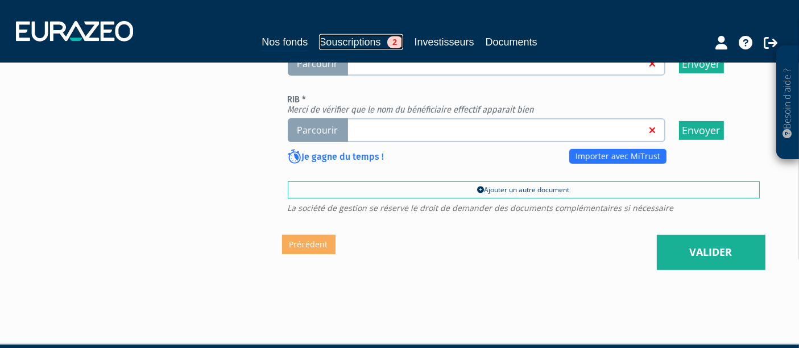
click at [366, 38] on link "Souscriptions 2" at bounding box center [361, 42] width 84 height 16
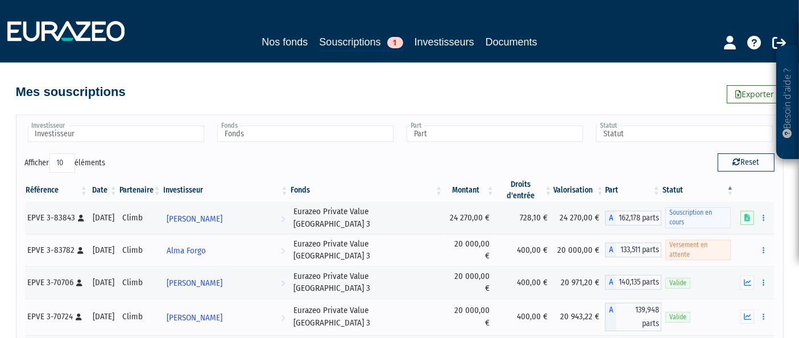
click at [227, 92] on div "Mes souscriptions Exporter" at bounding box center [400, 86] width 768 height 25
click at [579, 95] on div "Mes souscriptions Exporter" at bounding box center [400, 86] width 768 height 25
